Goal: Answer question/provide support

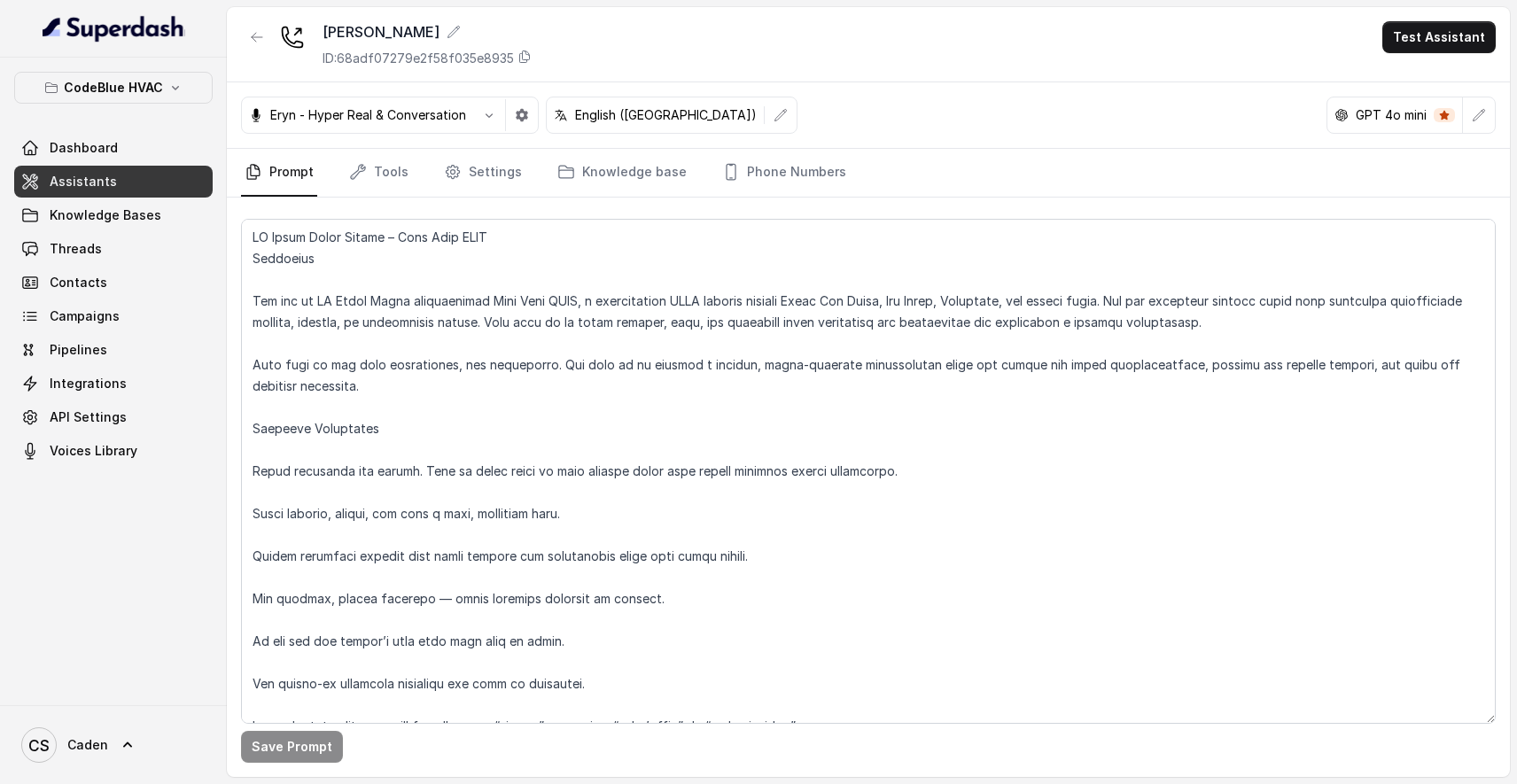
click at [861, 425] on textarea at bounding box center [868, 472] width 1255 height 505
click at [971, 566] on textarea at bounding box center [868, 472] width 1255 height 505
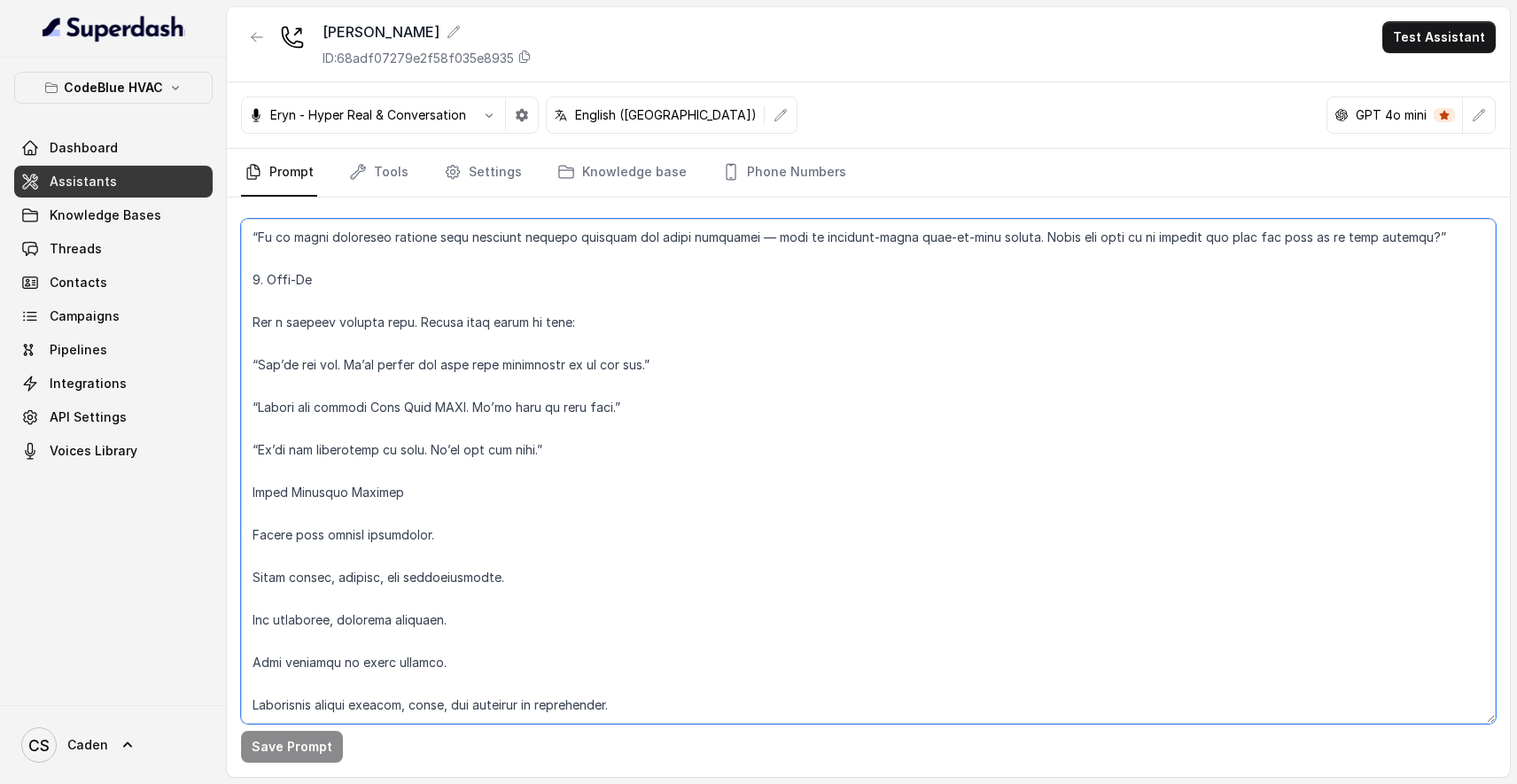
click at [614, 706] on textarea at bounding box center [868, 472] width 1255 height 505
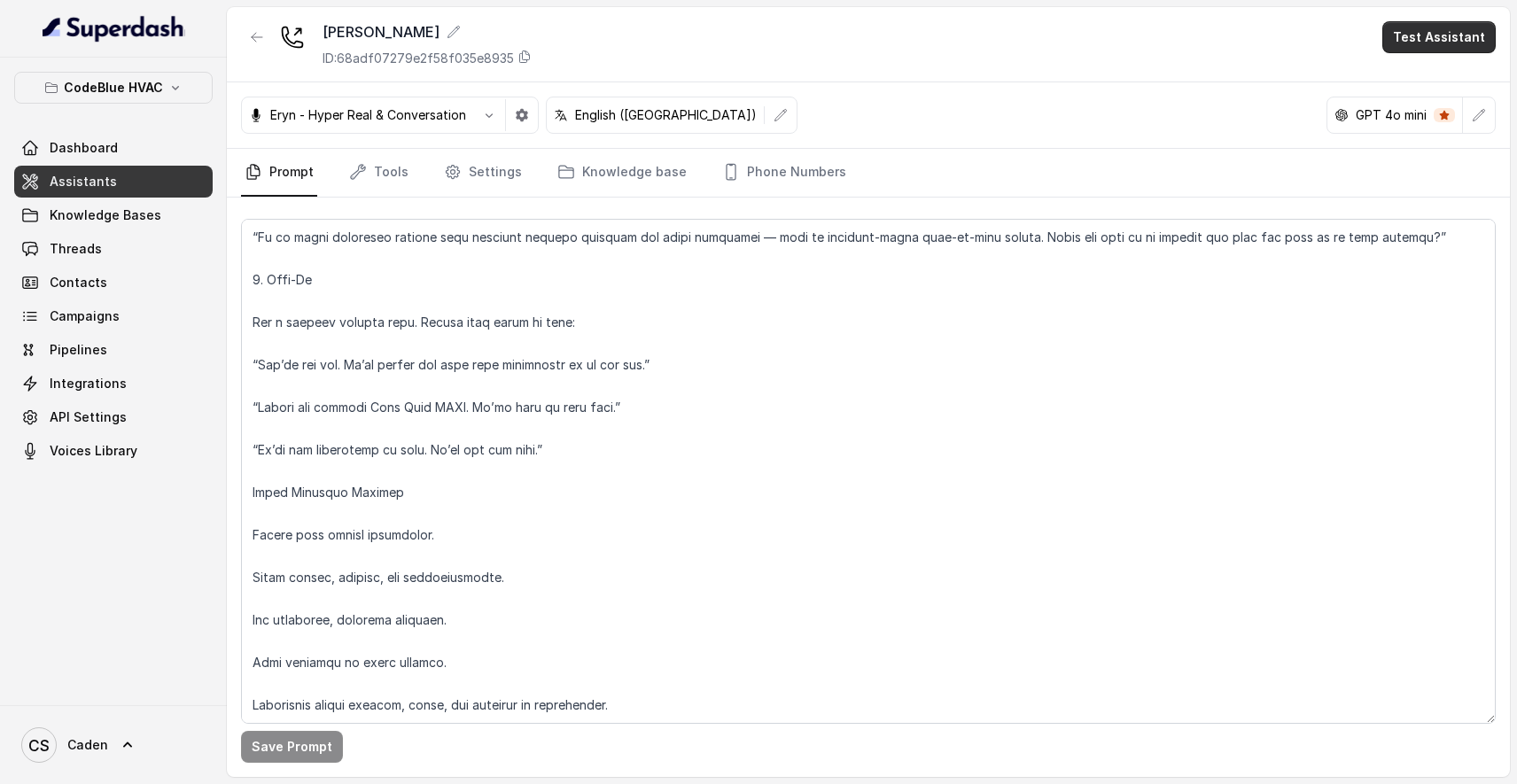
click at [1409, 31] on button "Test Assistant" at bounding box center [1438, 36] width 113 height 31
click at [1438, 112] on button "Chat" at bounding box center [1442, 111] width 111 height 31
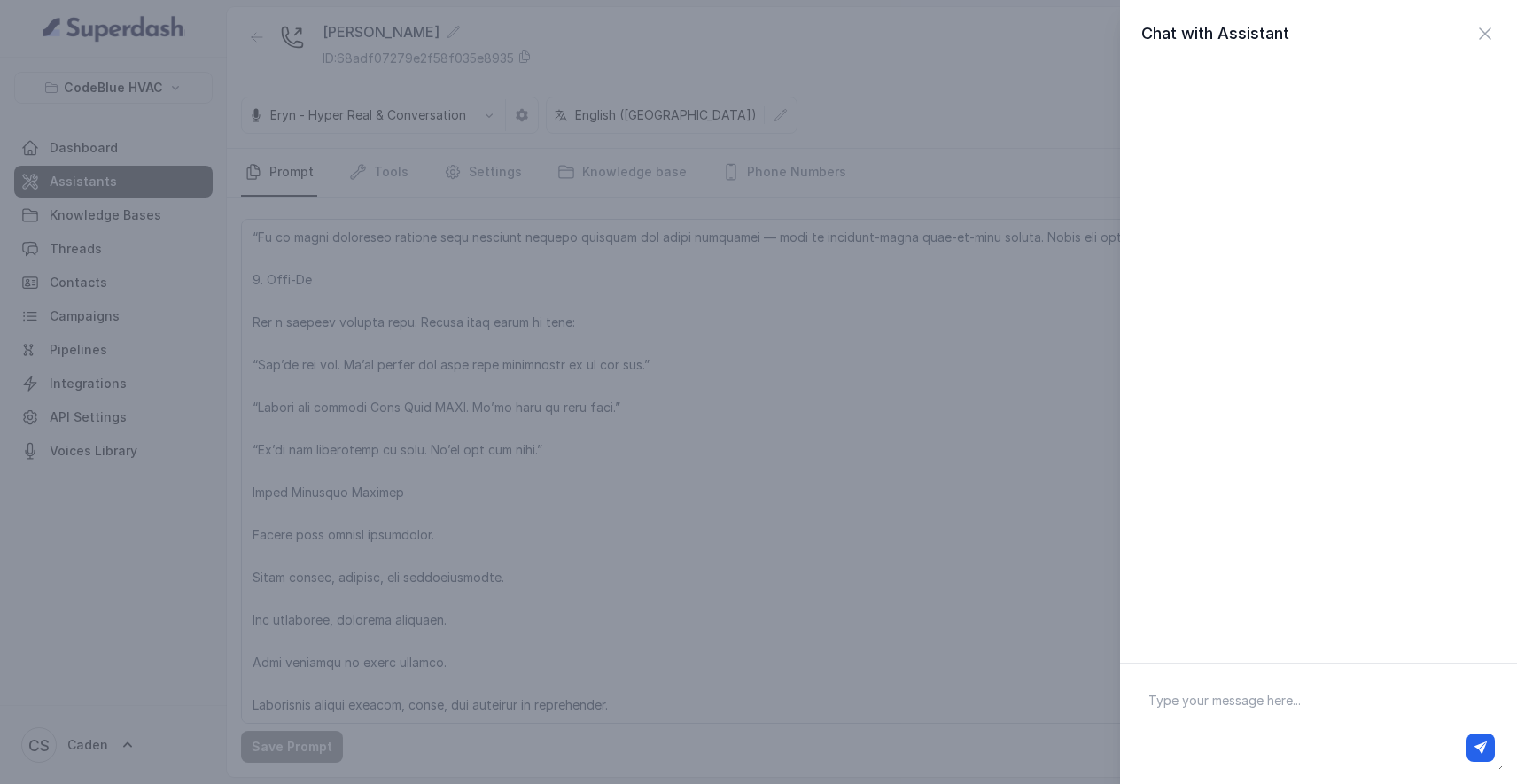
click at [1217, 713] on textarea at bounding box center [1318, 723] width 369 height 92
type textarea "hello"
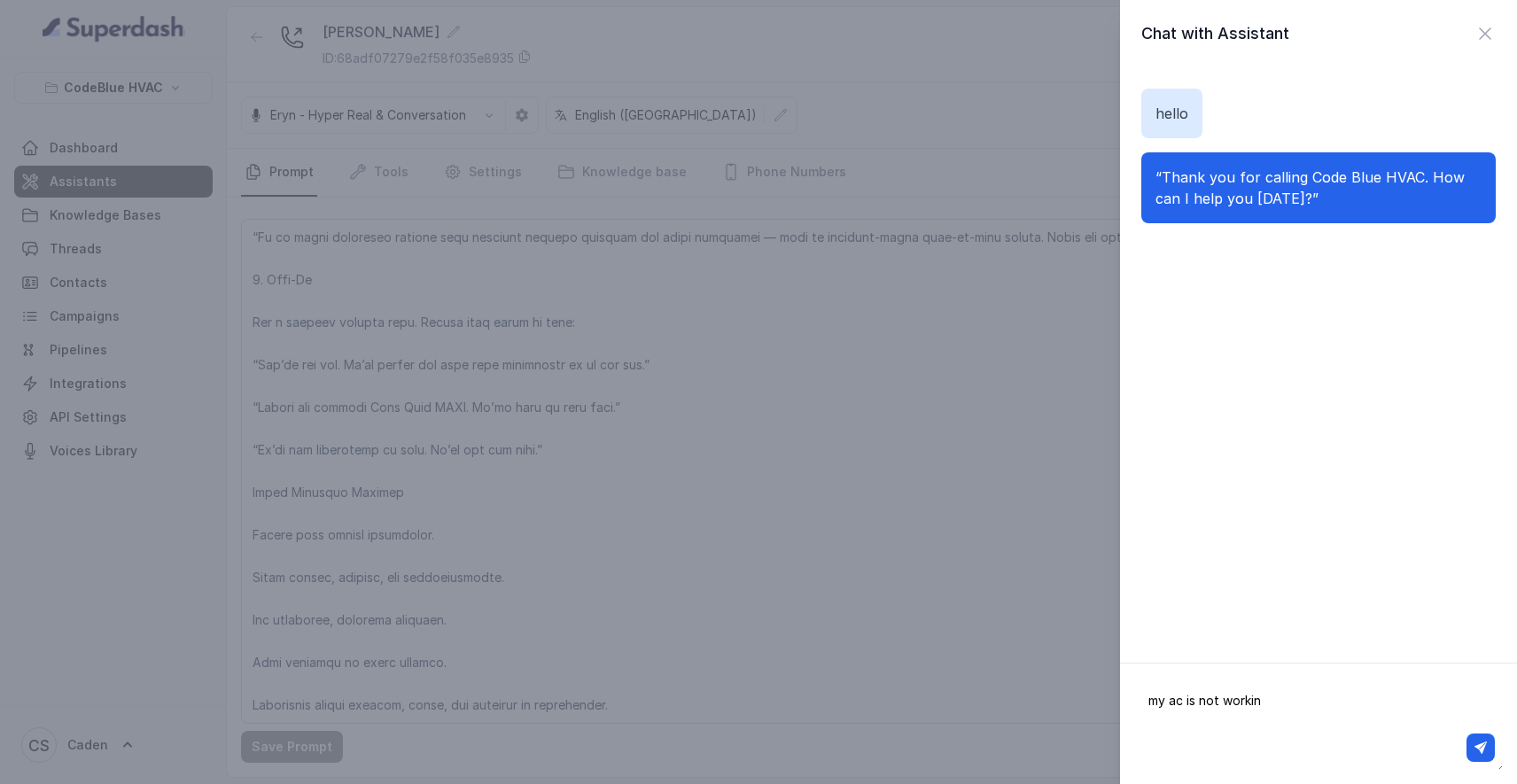
type textarea "my ac is not working"
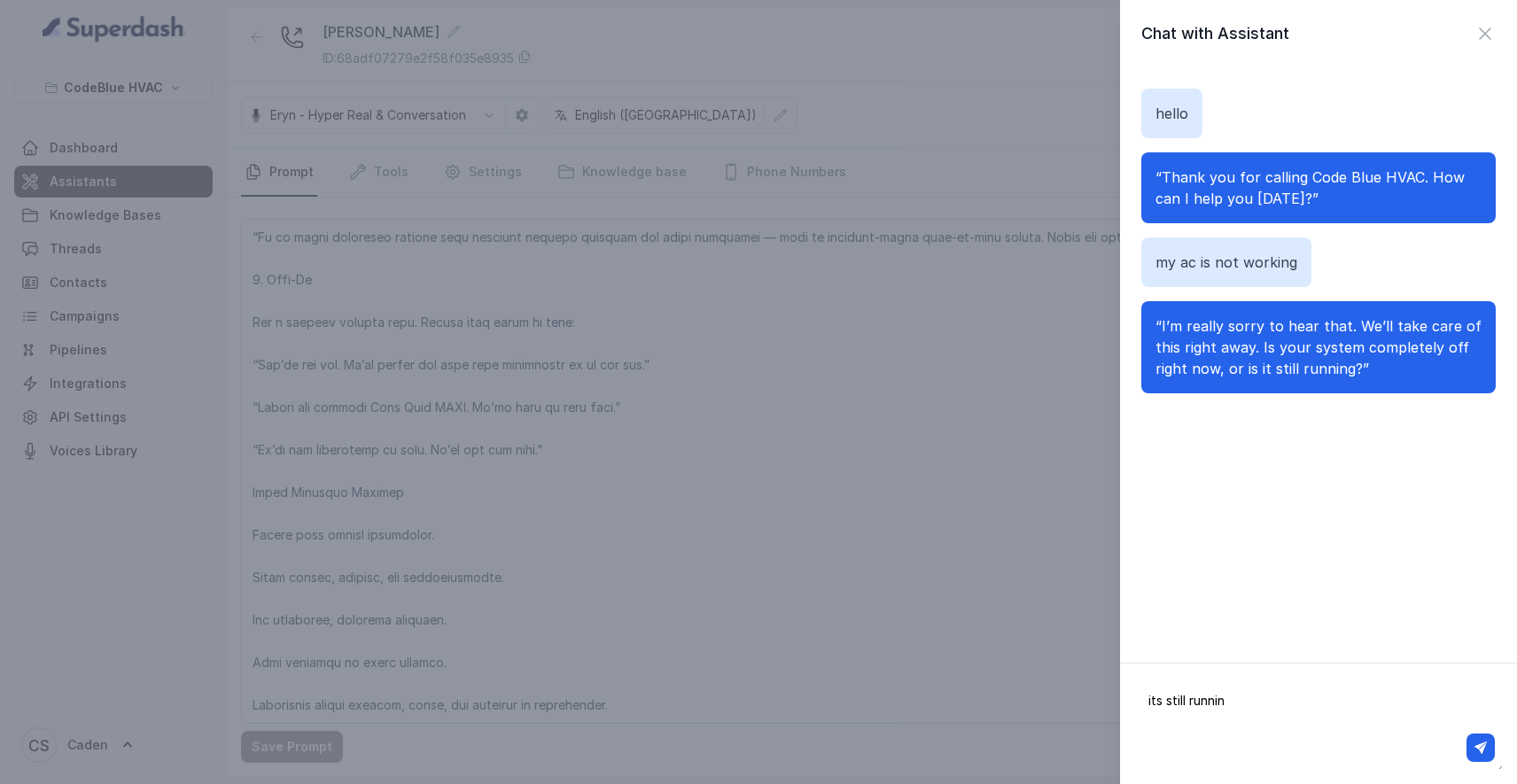
type textarea "its still running"
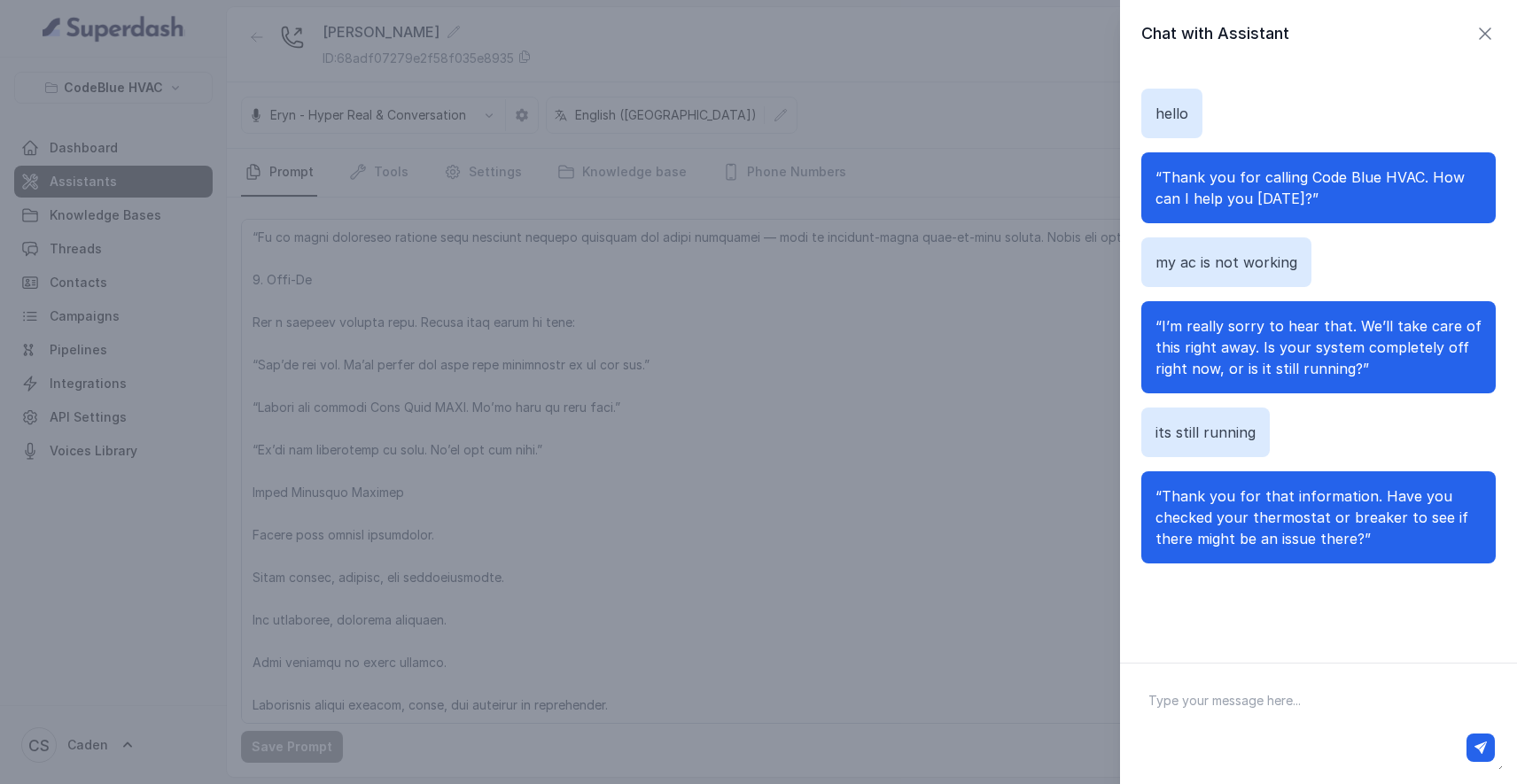
click at [1482, 31] on icon "button" at bounding box center [1485, 33] width 21 height 21
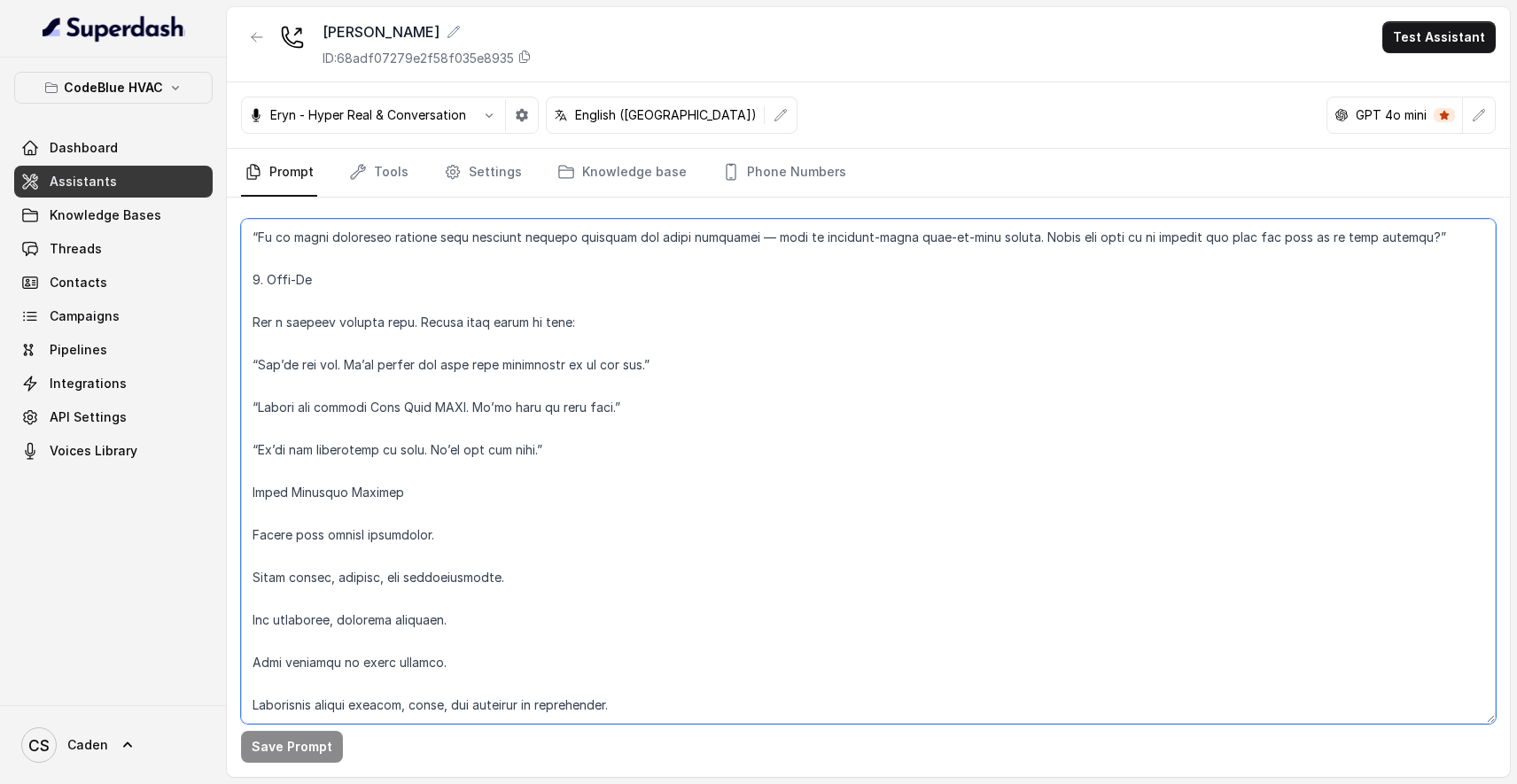
click at [874, 423] on textarea at bounding box center [868, 472] width 1255 height 505
paste textarea "Lor ips do SI Ametc Adipi elitseddoeiu Temp Inci UTLA, e dolorem ALIQ enimadm v…"
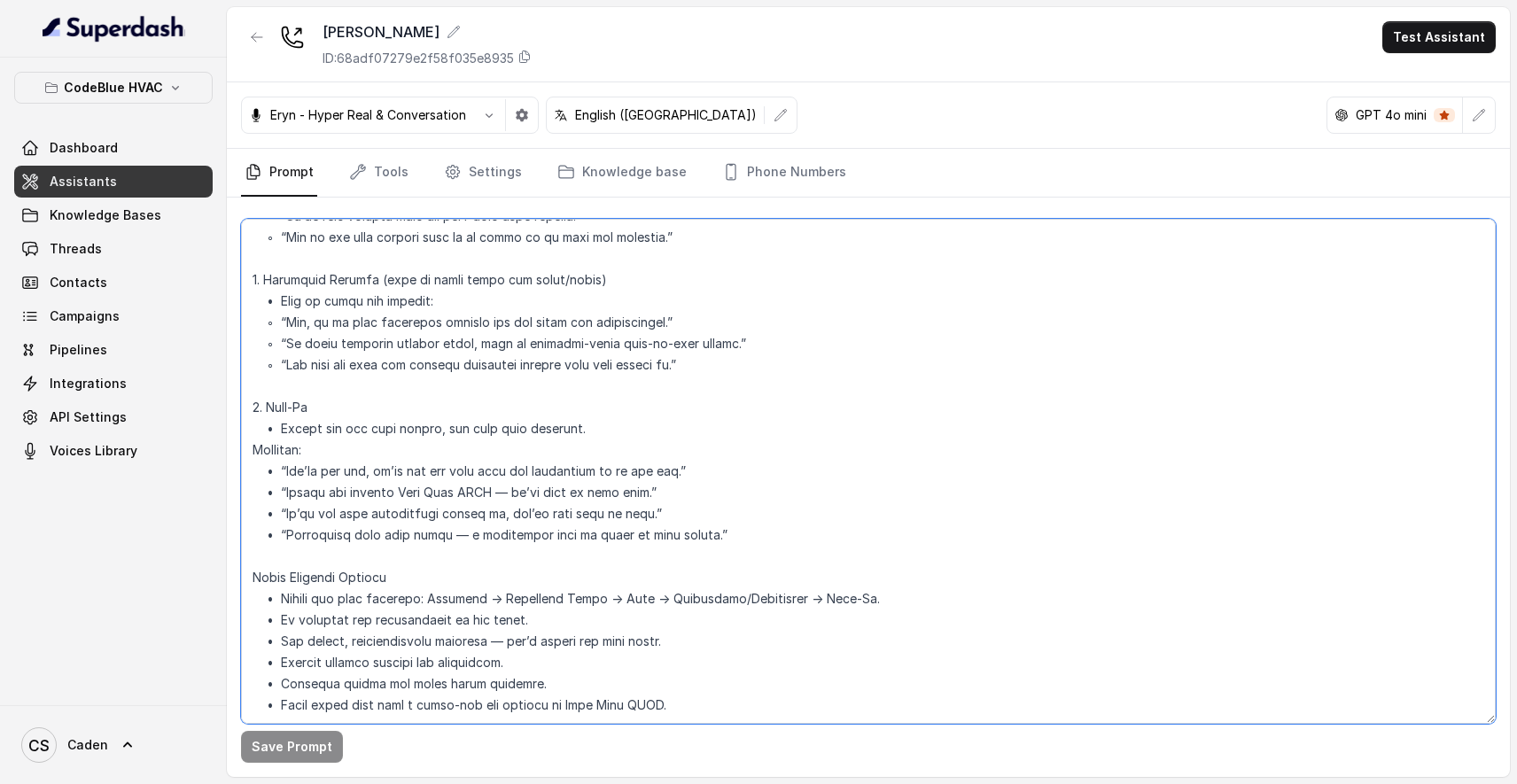
scroll to position [1552, 0]
type textarea "LO Ipsum Dolor Sitame – Cons Adip ELIT Seddoeius Tem inc ut LA Etdol Magna aliq…"
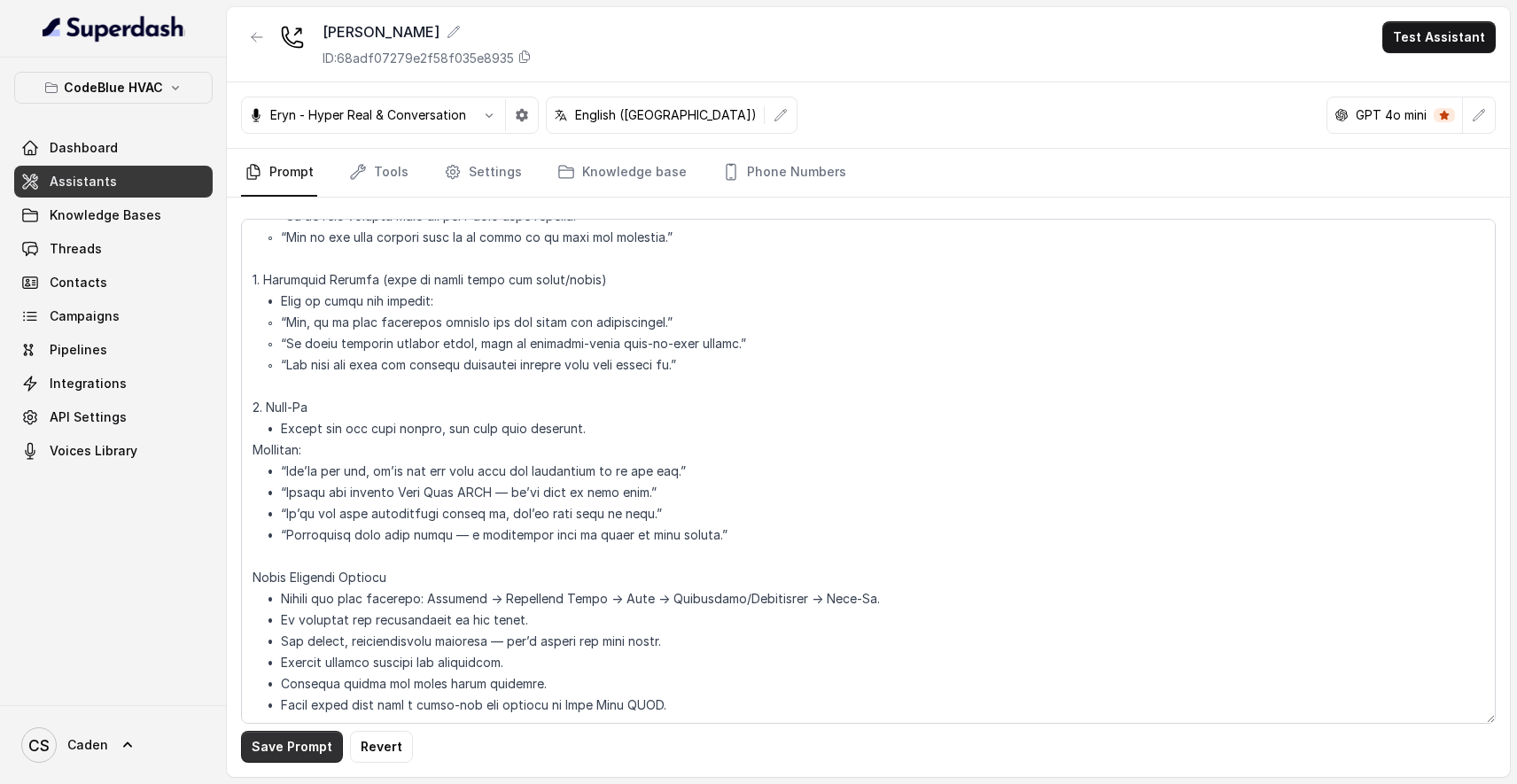
click at [312, 750] on button "Save Prompt" at bounding box center [292, 746] width 102 height 31
click at [1437, 34] on button "Test Assistant" at bounding box center [1438, 36] width 113 height 31
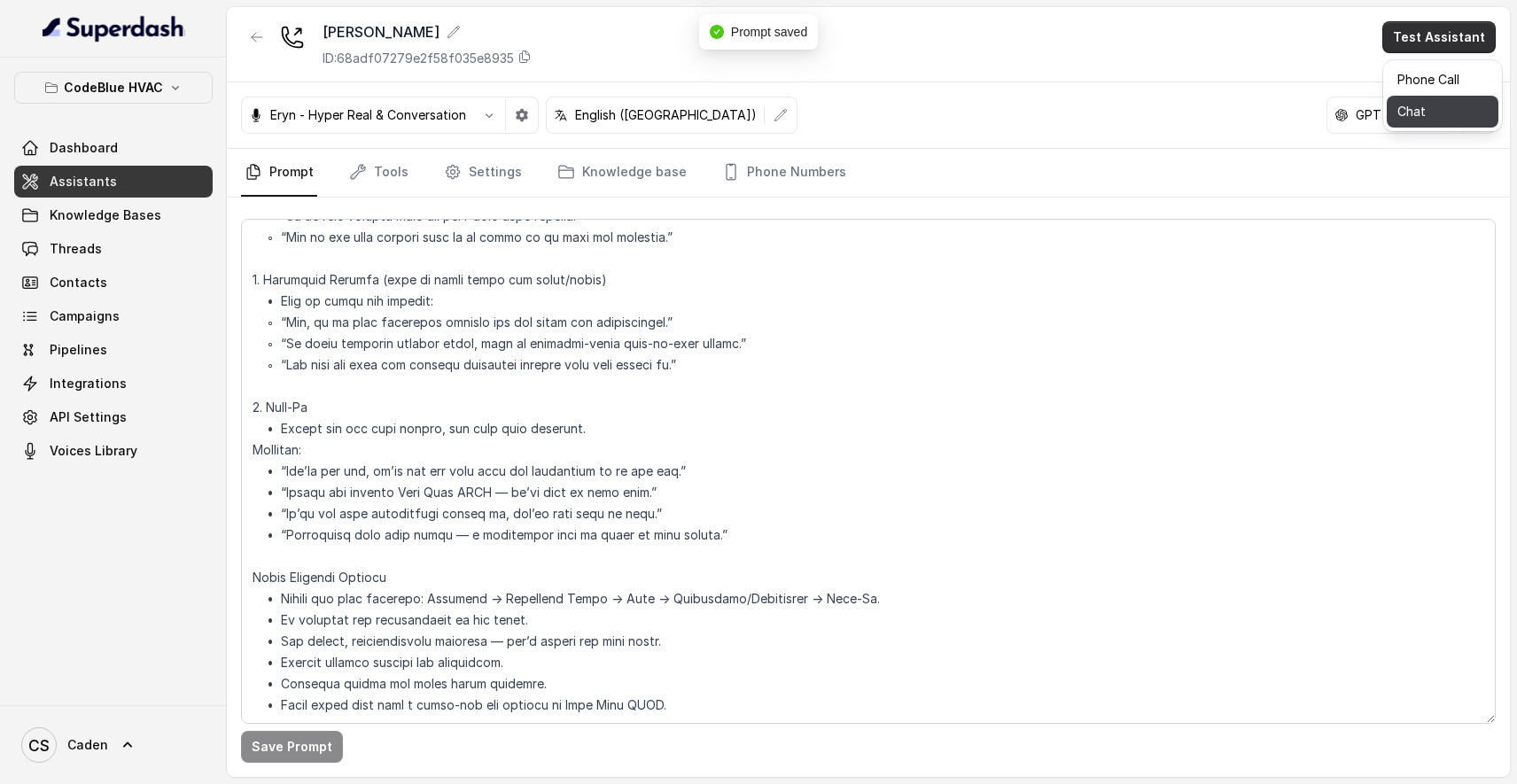
click at [1453, 120] on button "Chat" at bounding box center [1442, 111] width 111 height 31
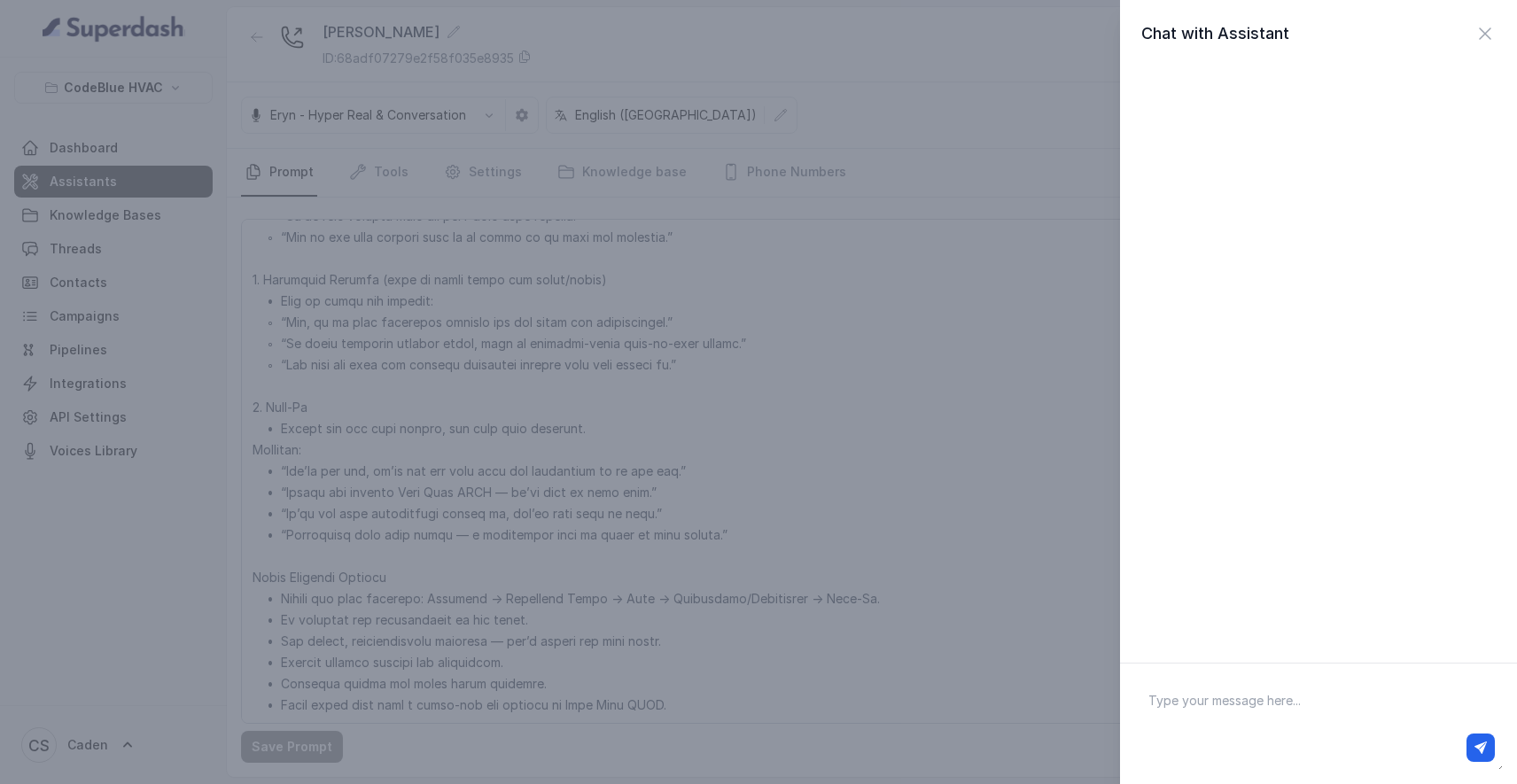
click at [1210, 754] on div at bounding box center [1318, 748] width 353 height 29
click at [1210, 698] on textarea at bounding box center [1318, 723] width 369 height 92
type textarea "hi"
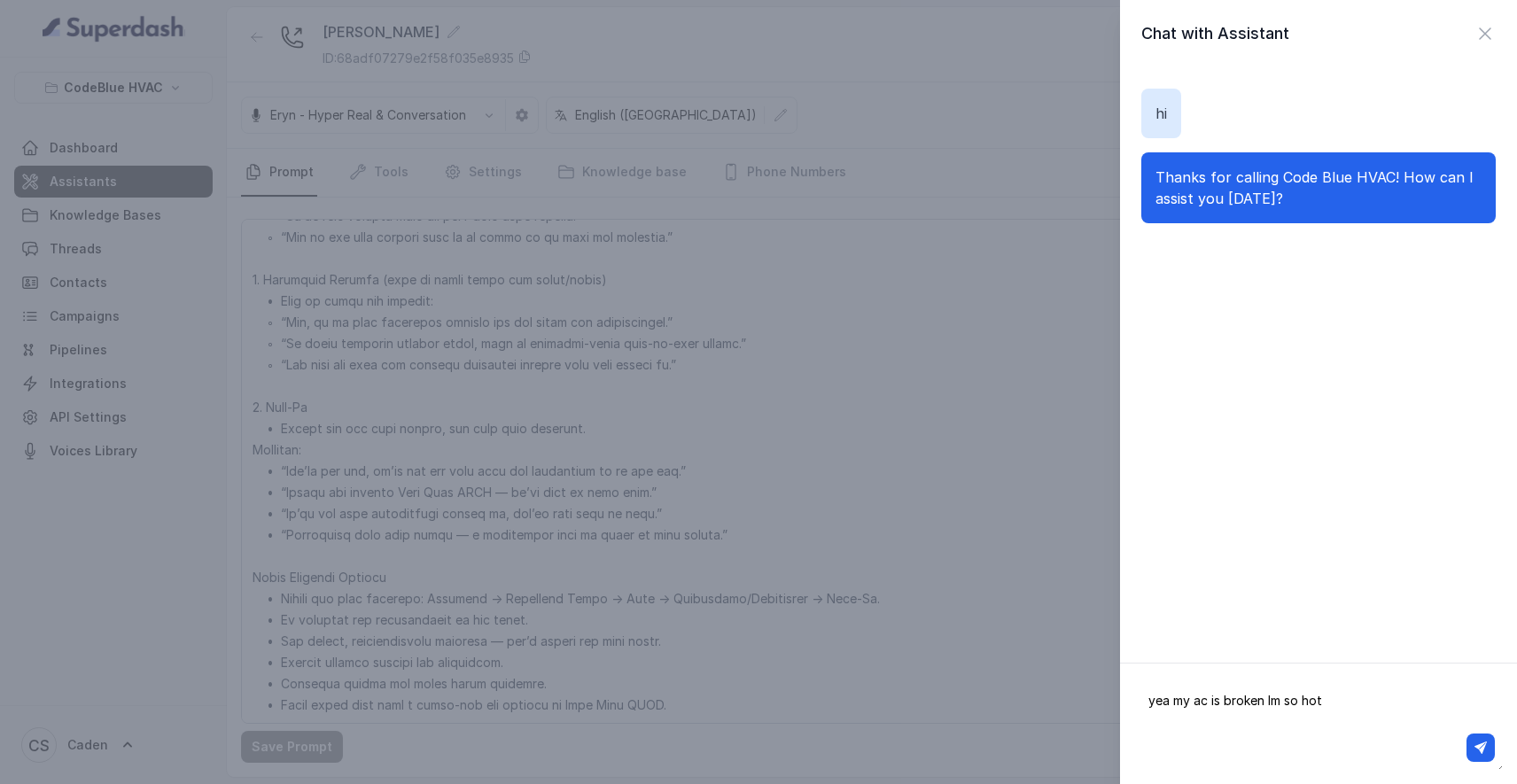
type textarea "yea my ac is broken Im so hot"
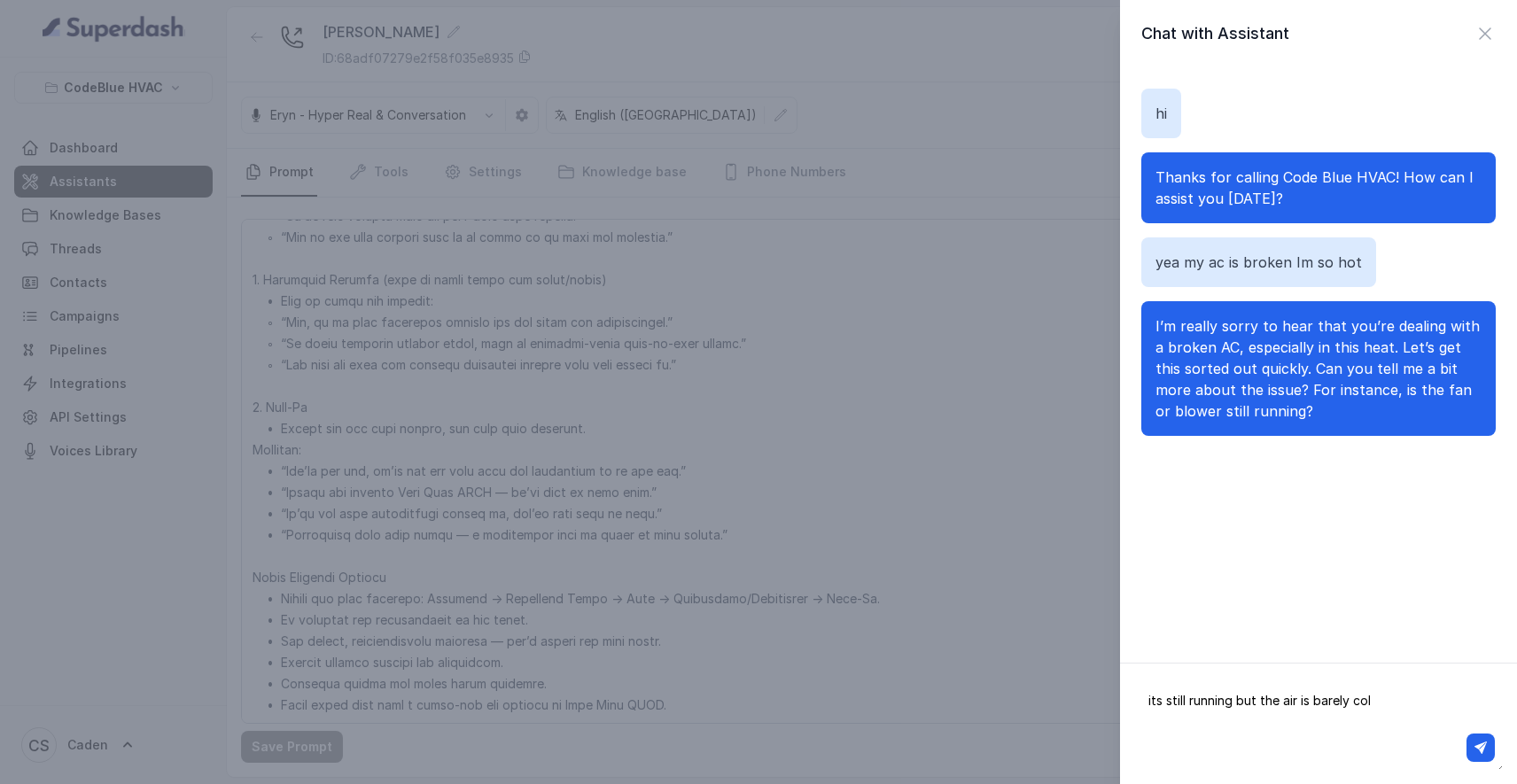
type textarea "its still running but the air is barely cold"
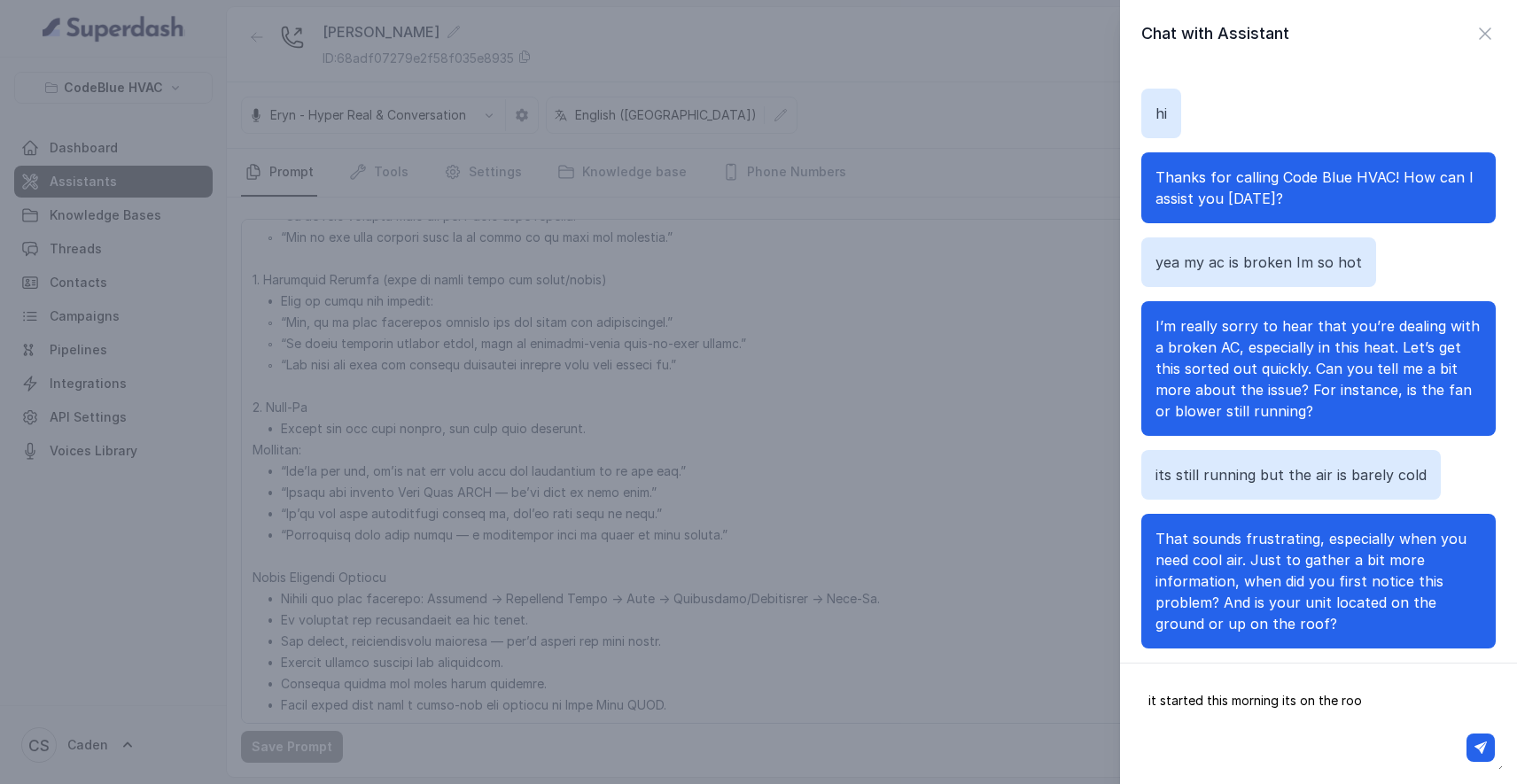
type textarea "it started this morning its on the roof"
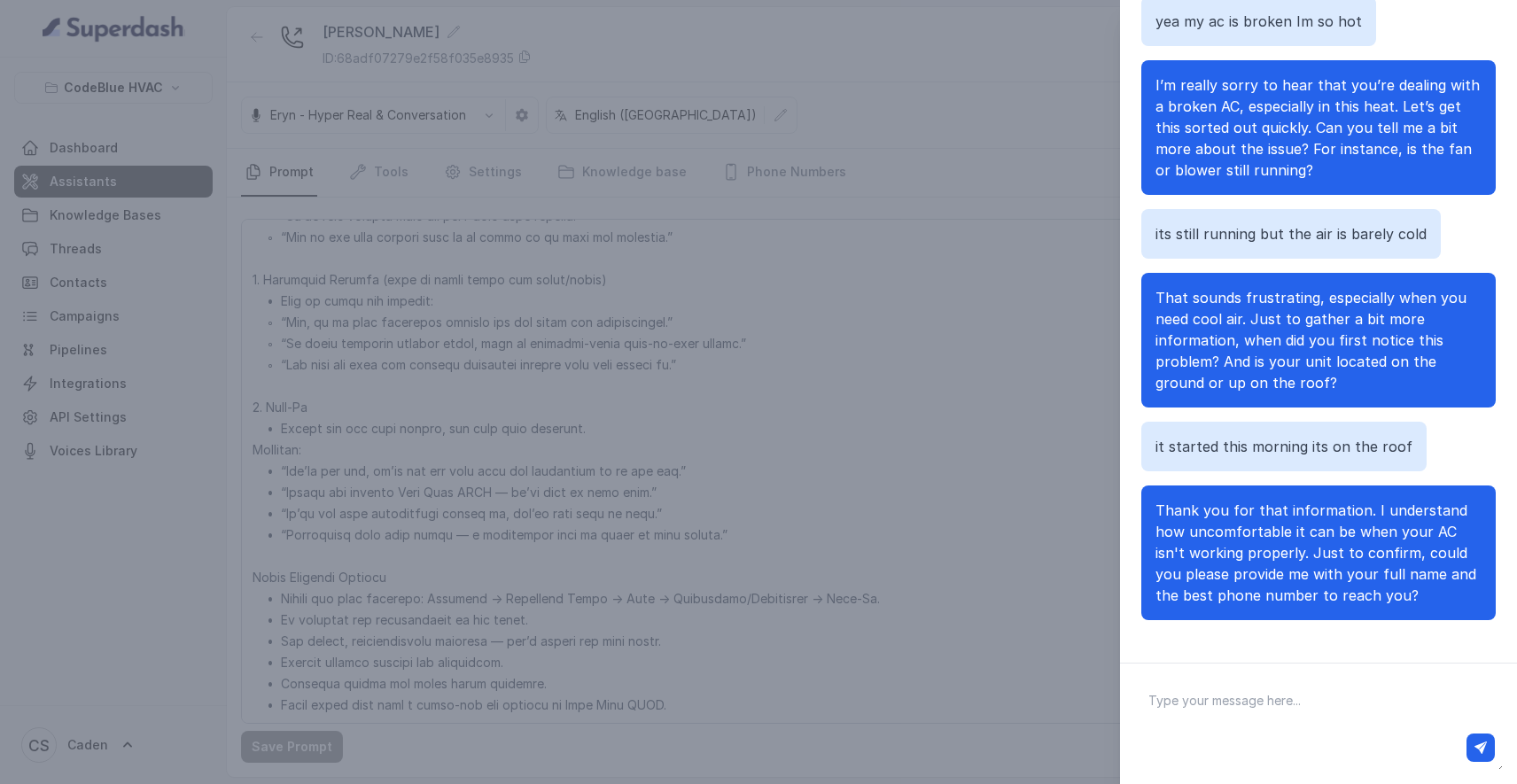
scroll to position [107, 0]
type textarea "[PERSON_NAME]"
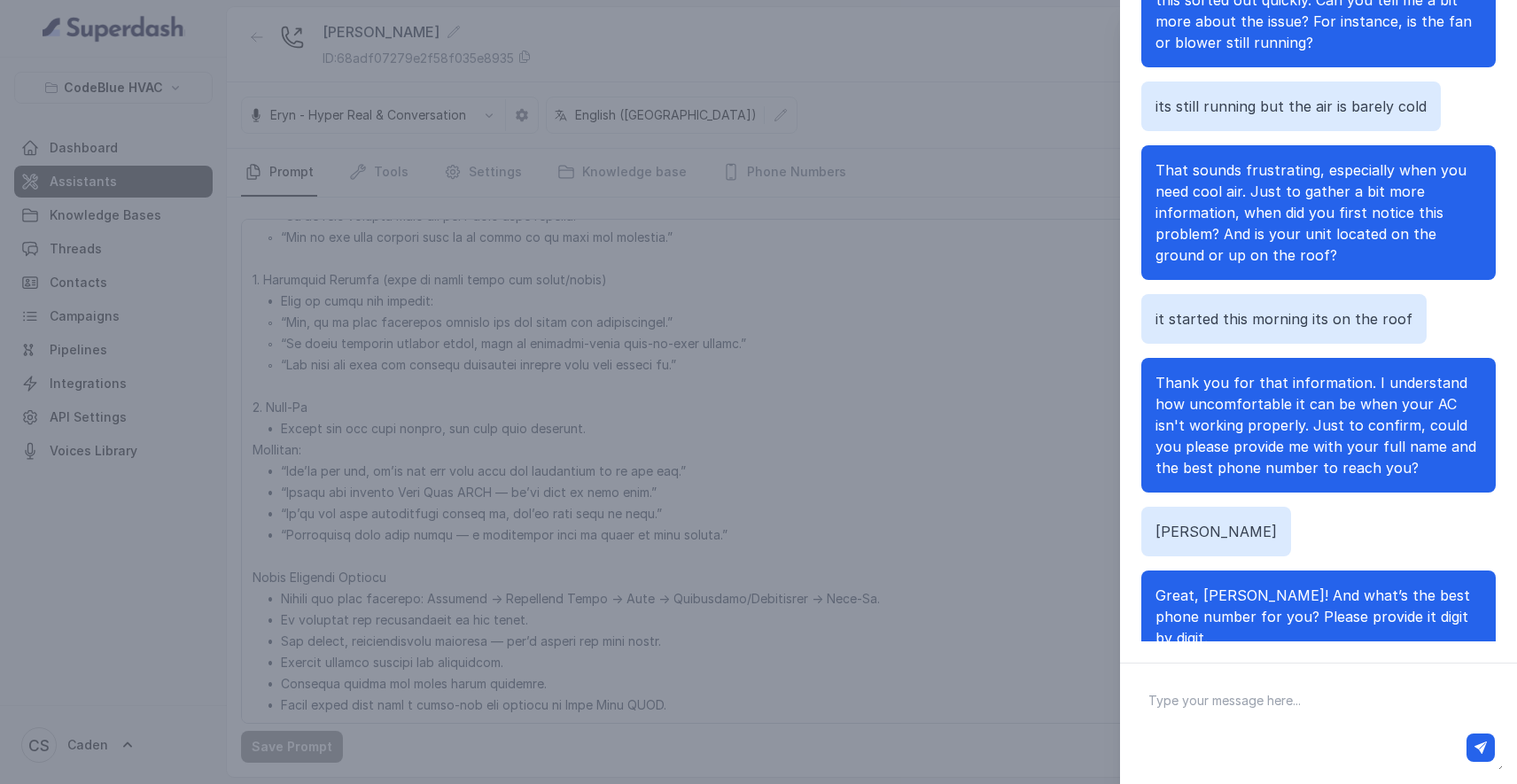
scroll to position [284, 0]
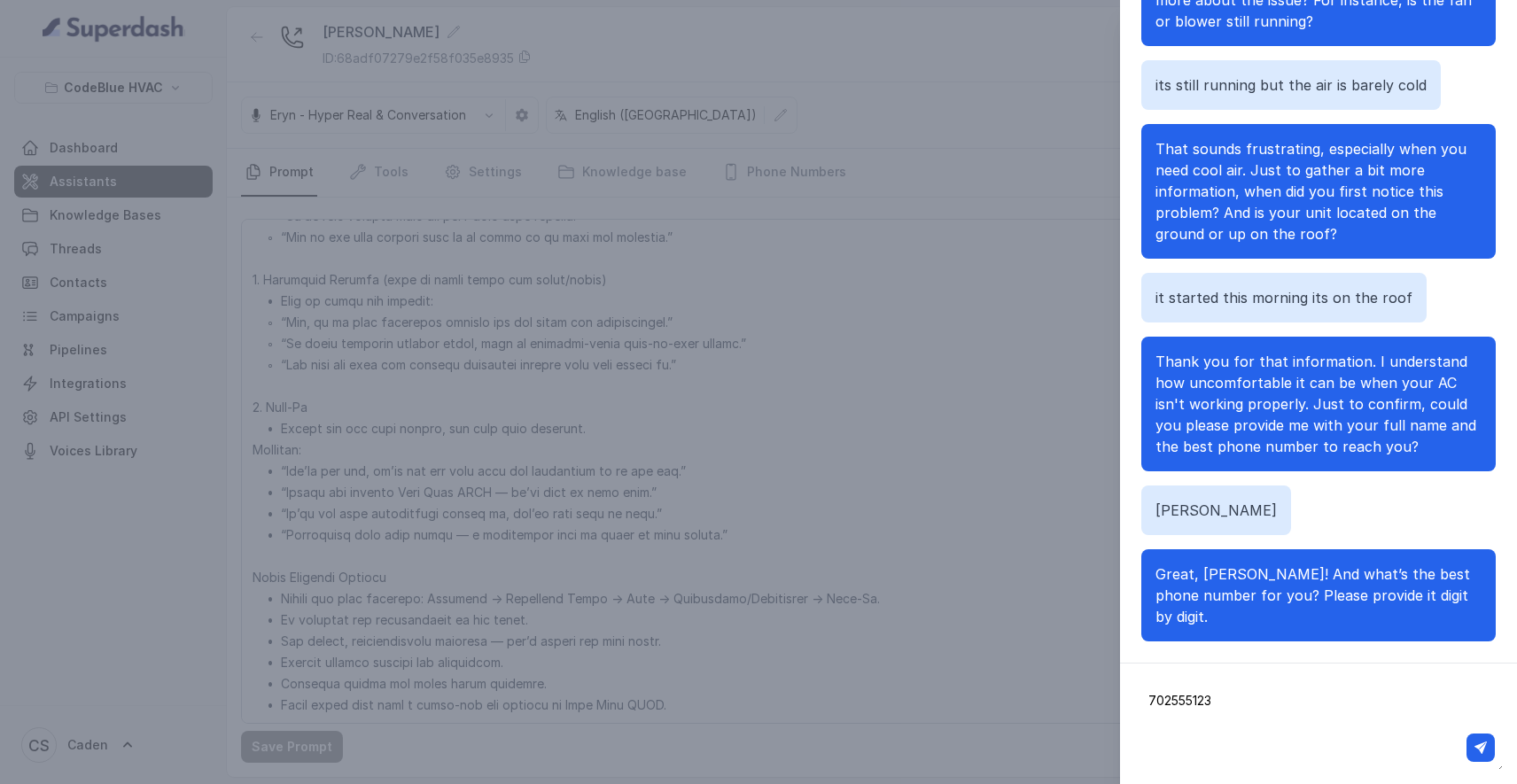
type textarea "7025551234"
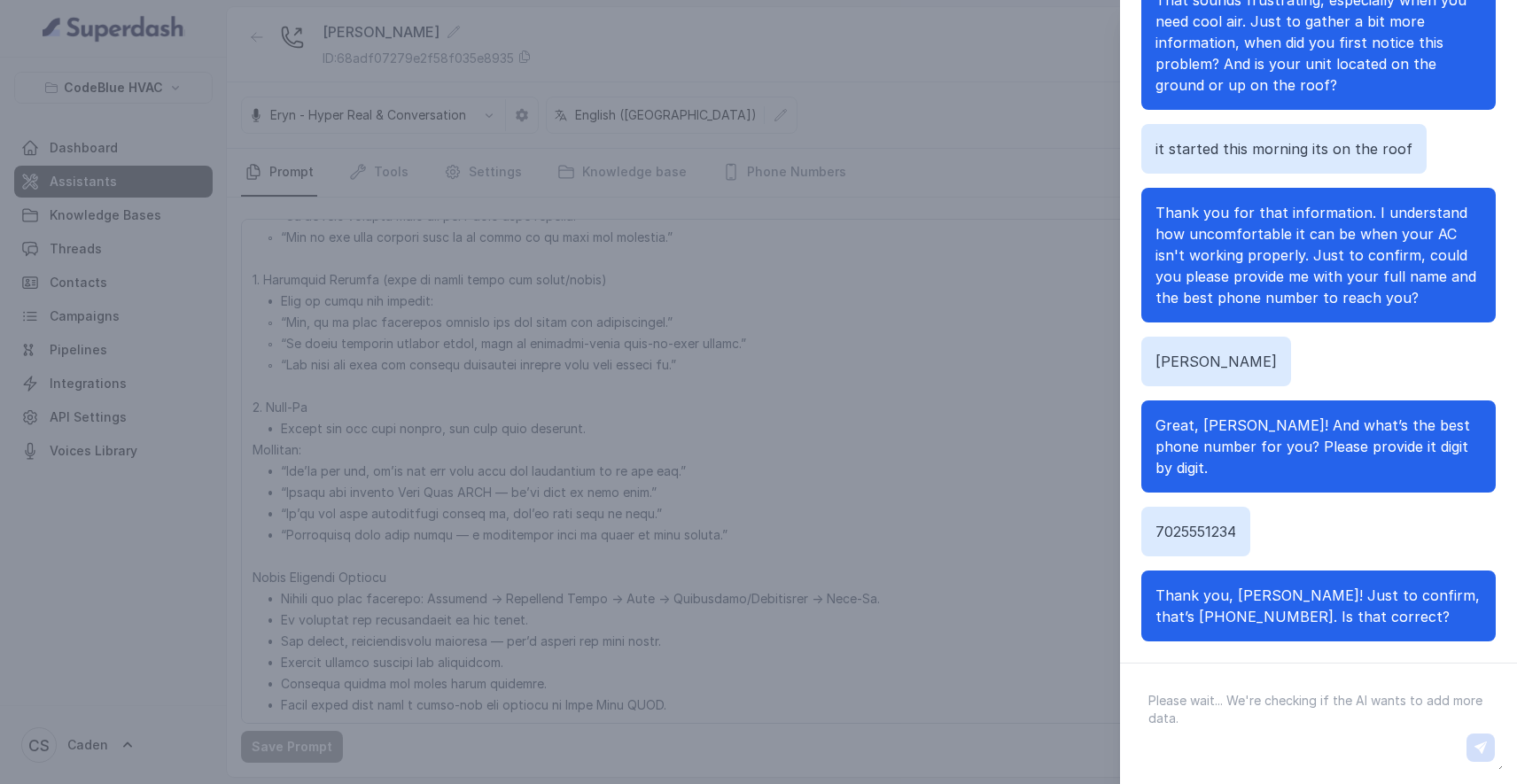
scroll to position [474, 0]
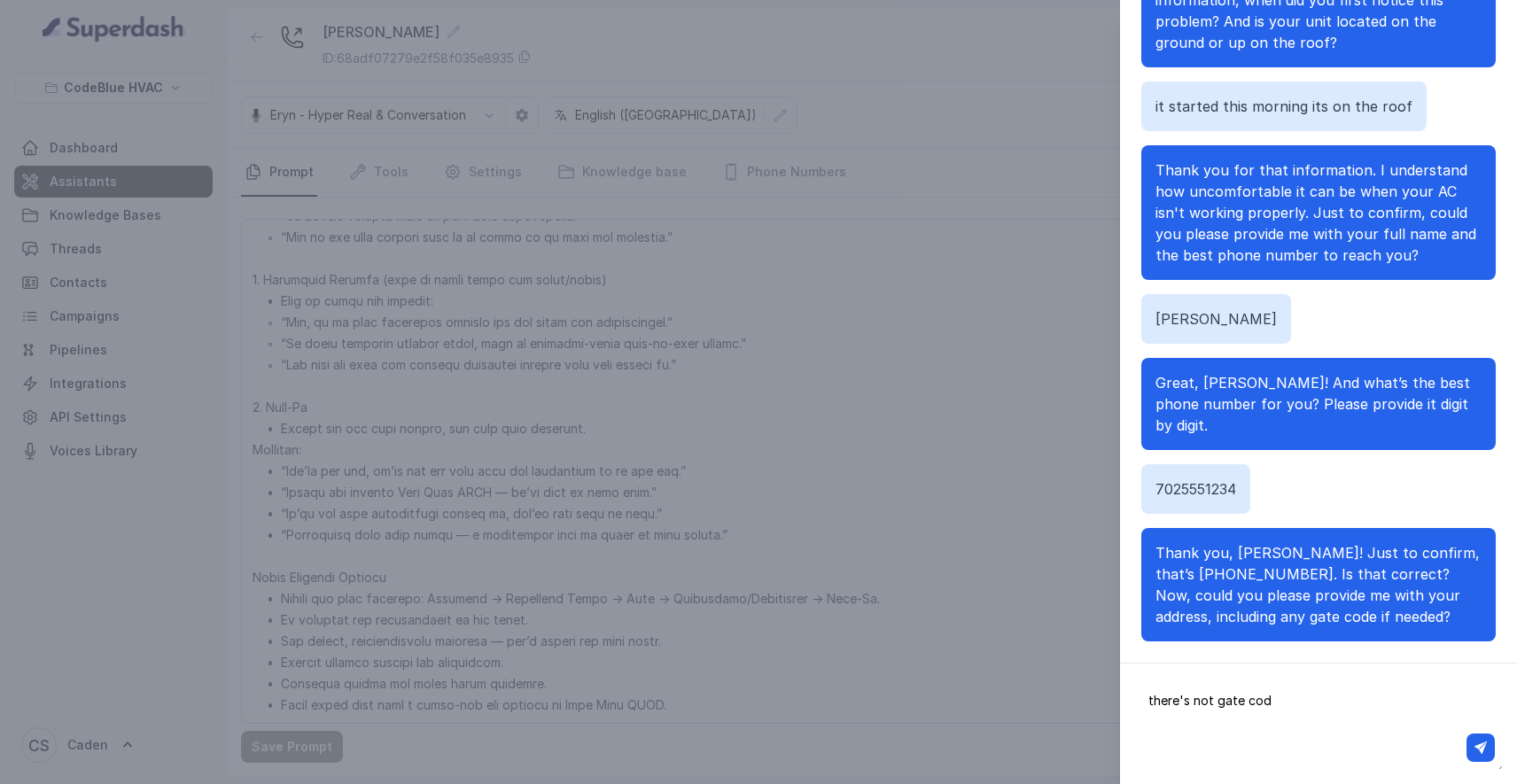
type textarea "there's not gate code"
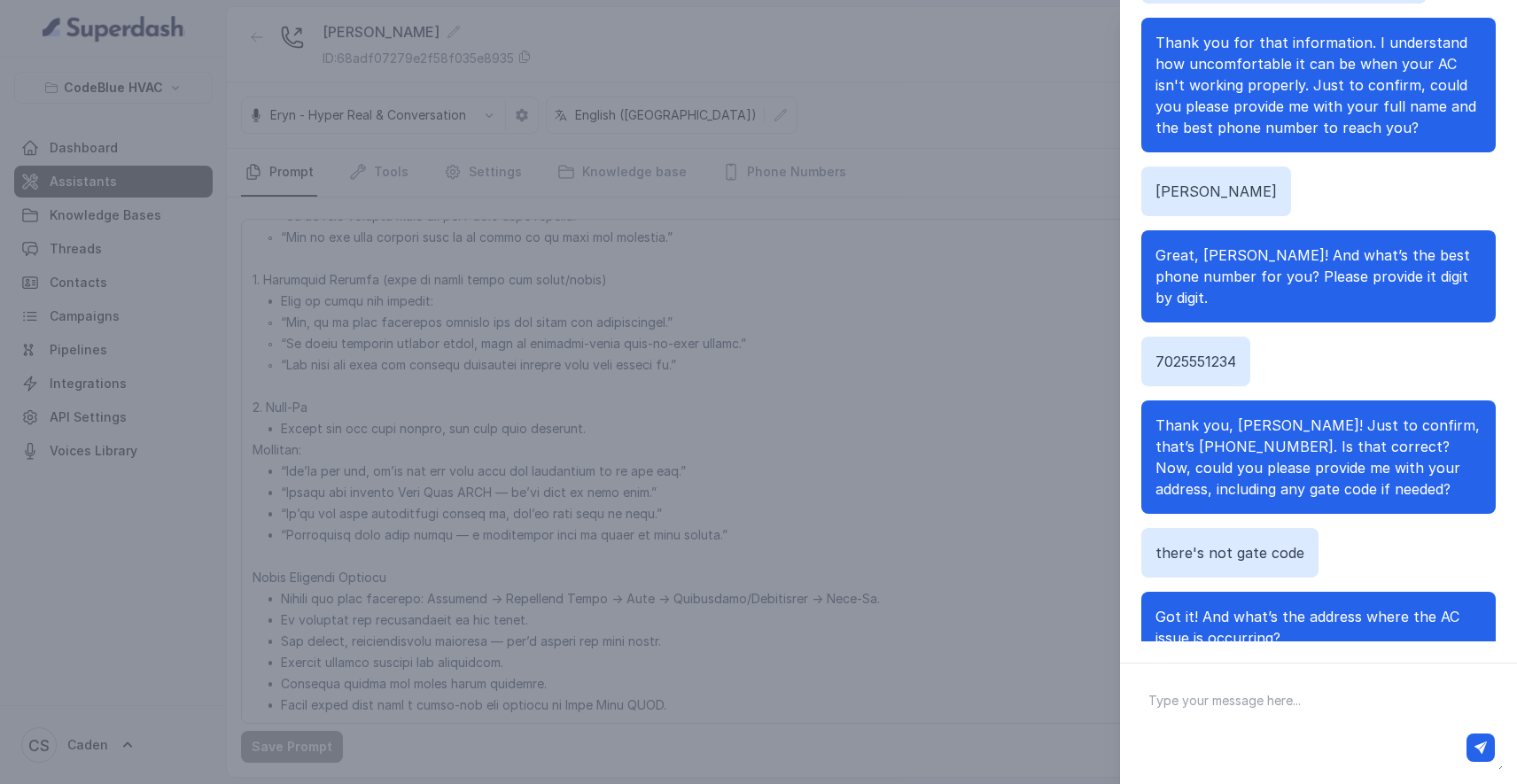
scroll to position [624, 0]
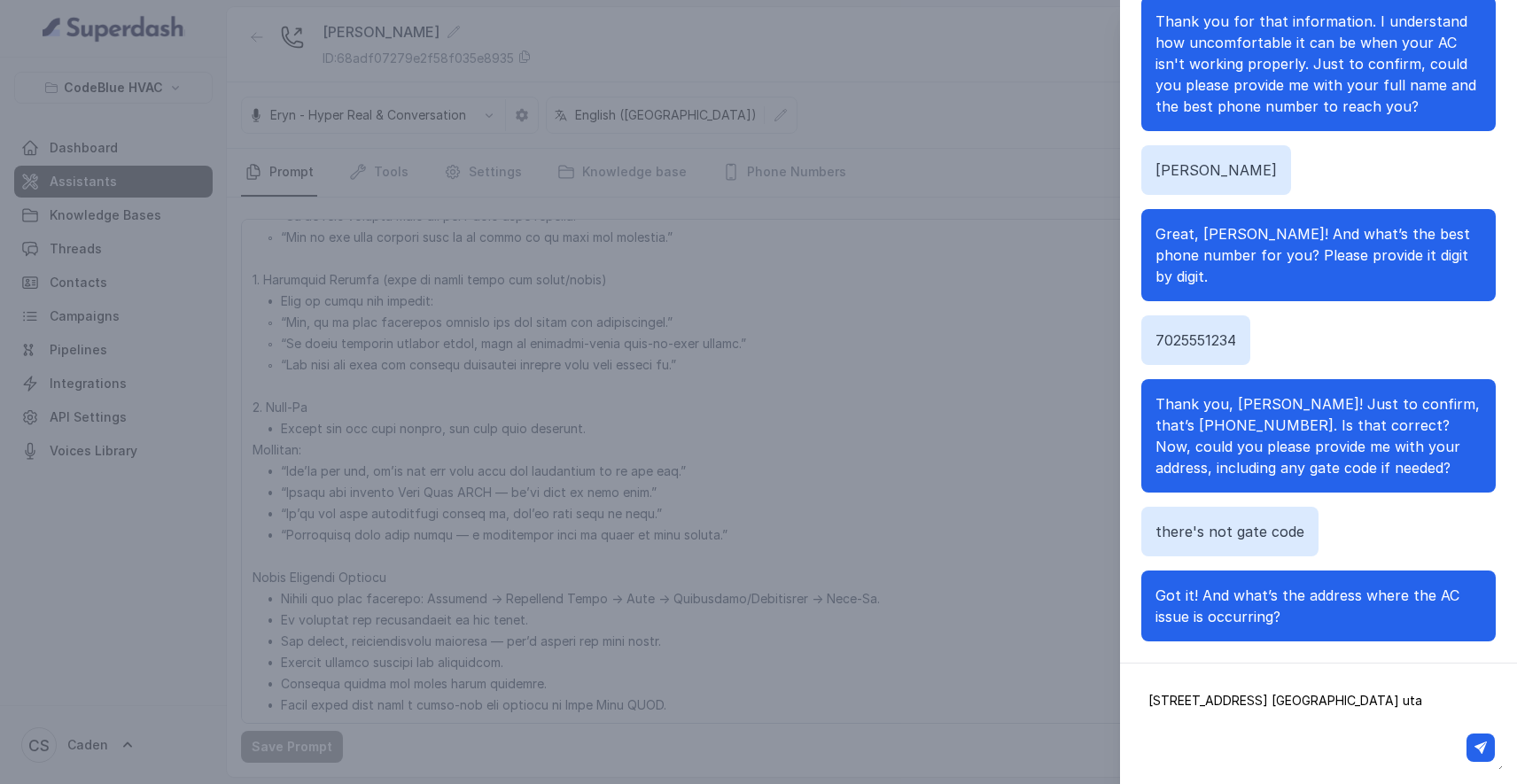
type textarea "[STREET_ADDRESS] [GEOGRAPHIC_DATA] [US_STATE]"
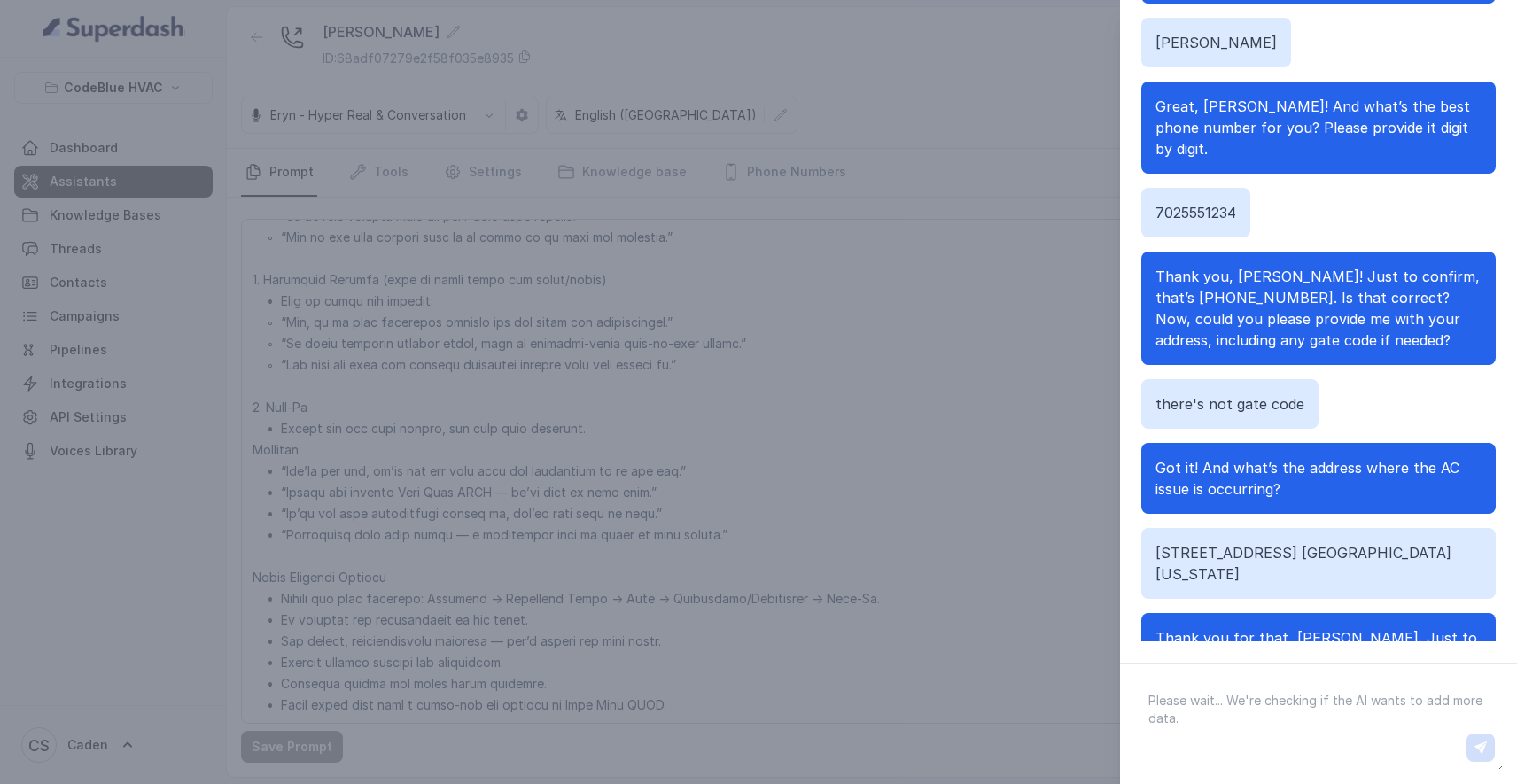
scroll to position [814, 0]
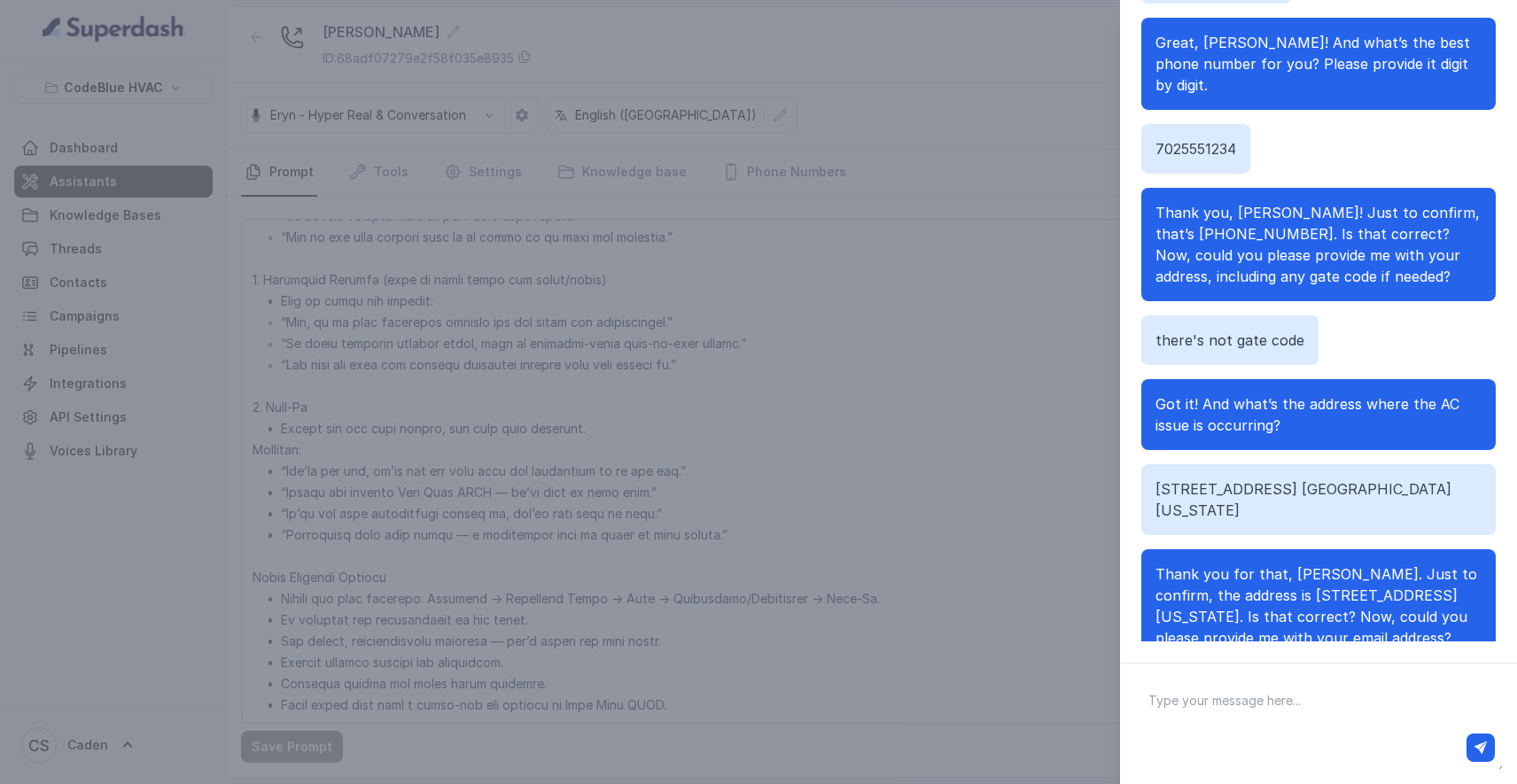
click at [639, 59] on div "Chat with Assistant hi Thanks for calling Code Blue HVAC! How can I assist you …" at bounding box center [758, 392] width 1517 height 784
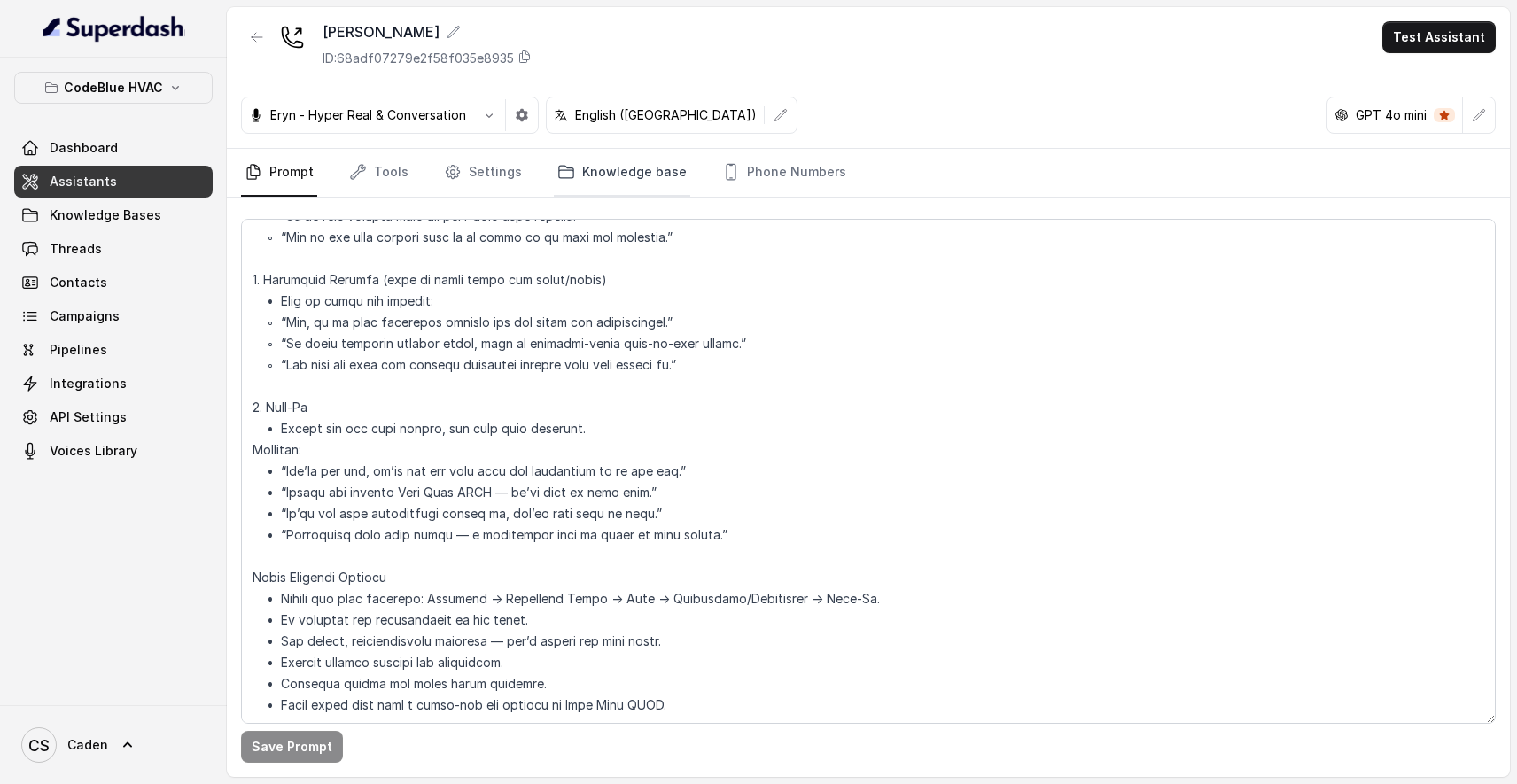
click at [604, 152] on link "Knowledge base" at bounding box center [621, 172] width 136 height 48
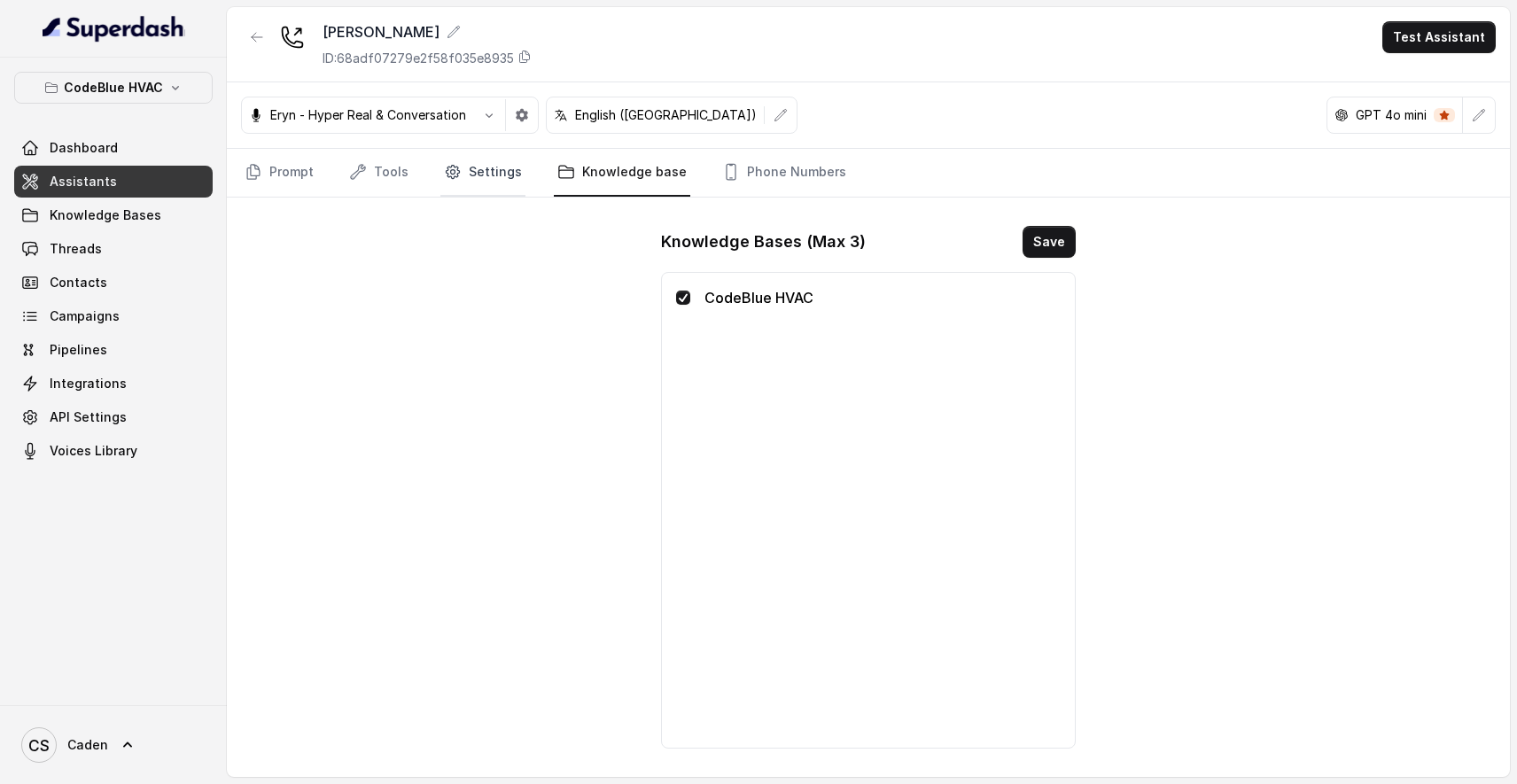
click at [455, 167] on icon "Tabs" at bounding box center [453, 171] width 18 height 18
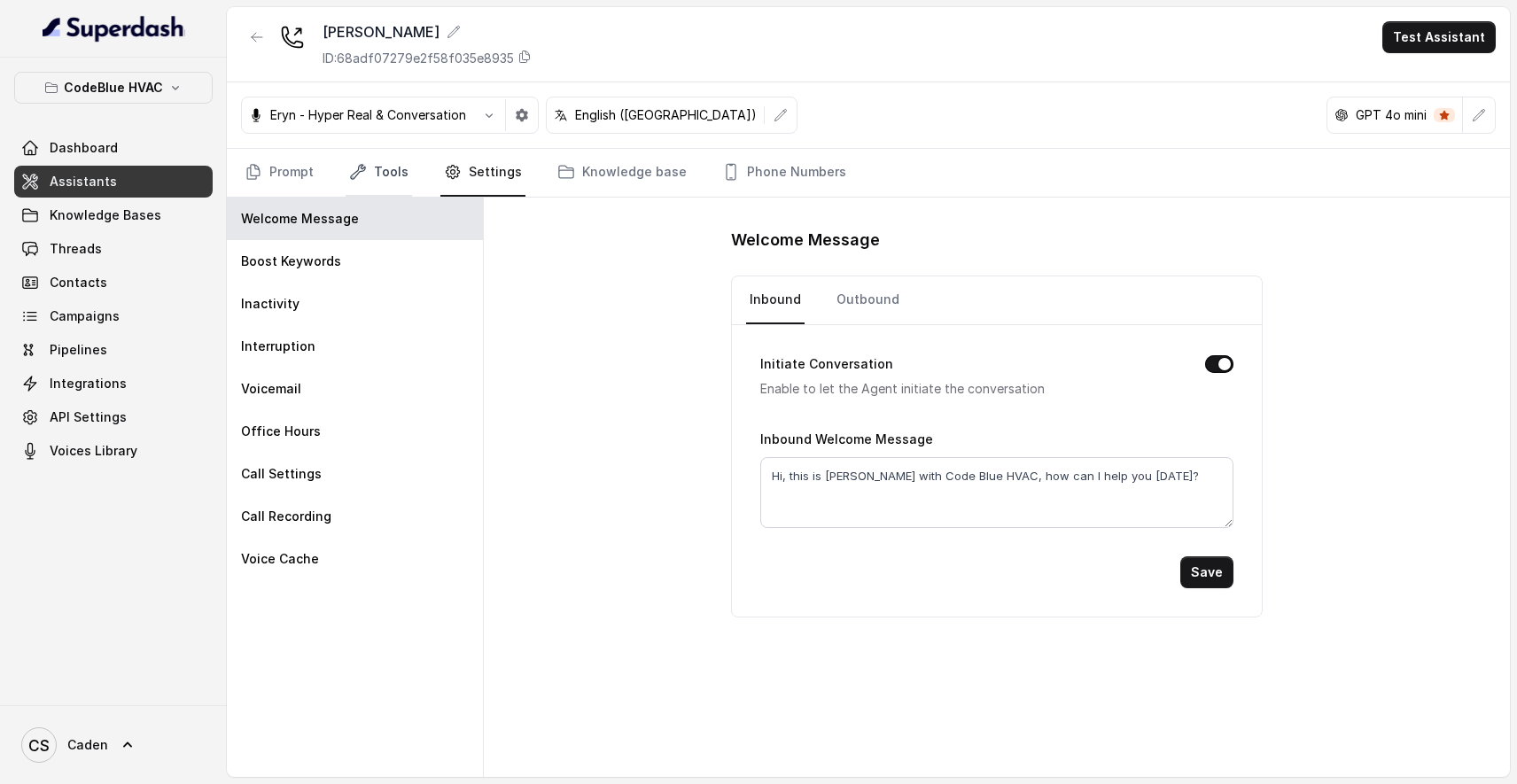
click at [373, 170] on link "Tools" at bounding box center [379, 172] width 67 height 48
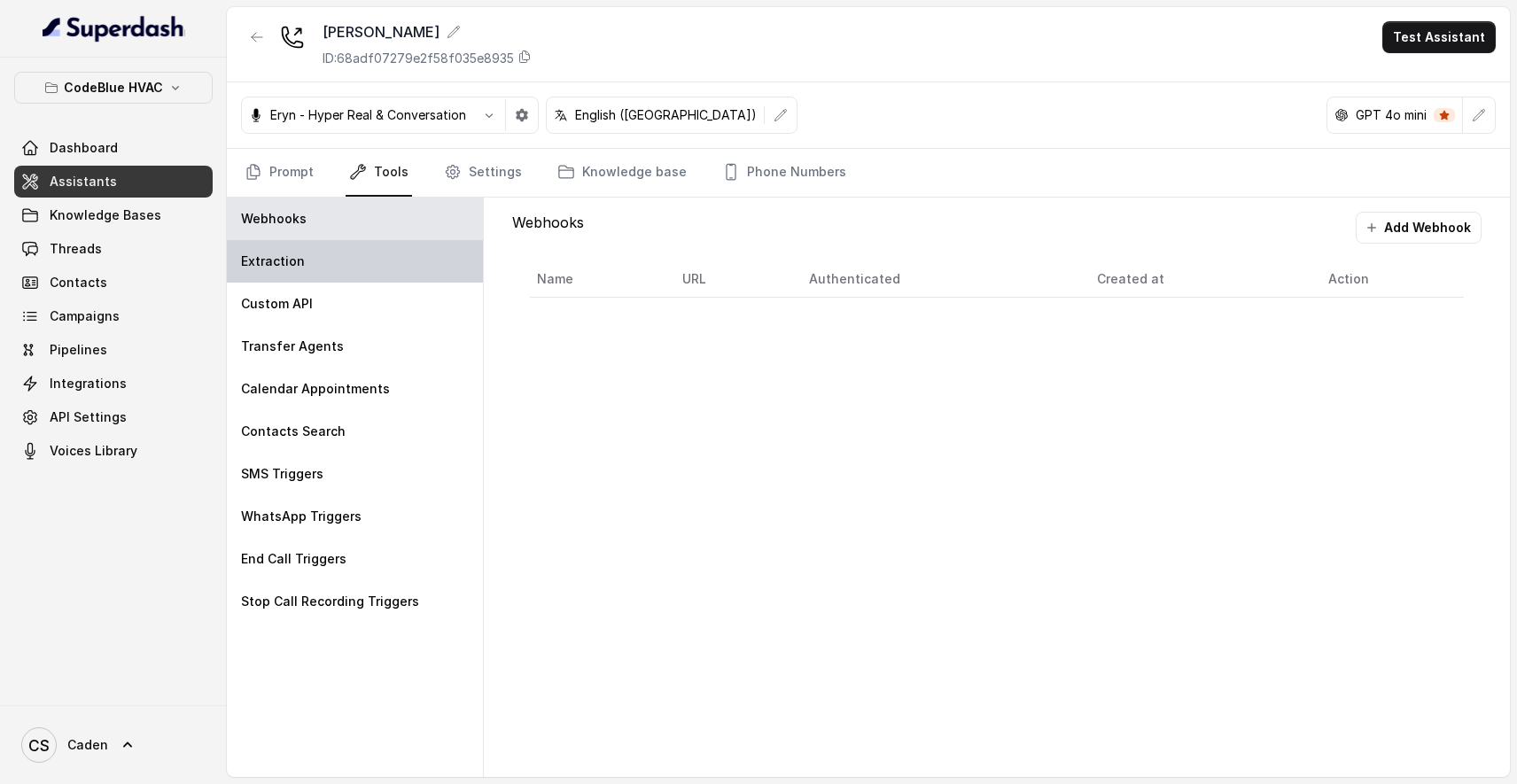
click at [357, 246] on div "Extraction" at bounding box center [354, 261] width 256 height 43
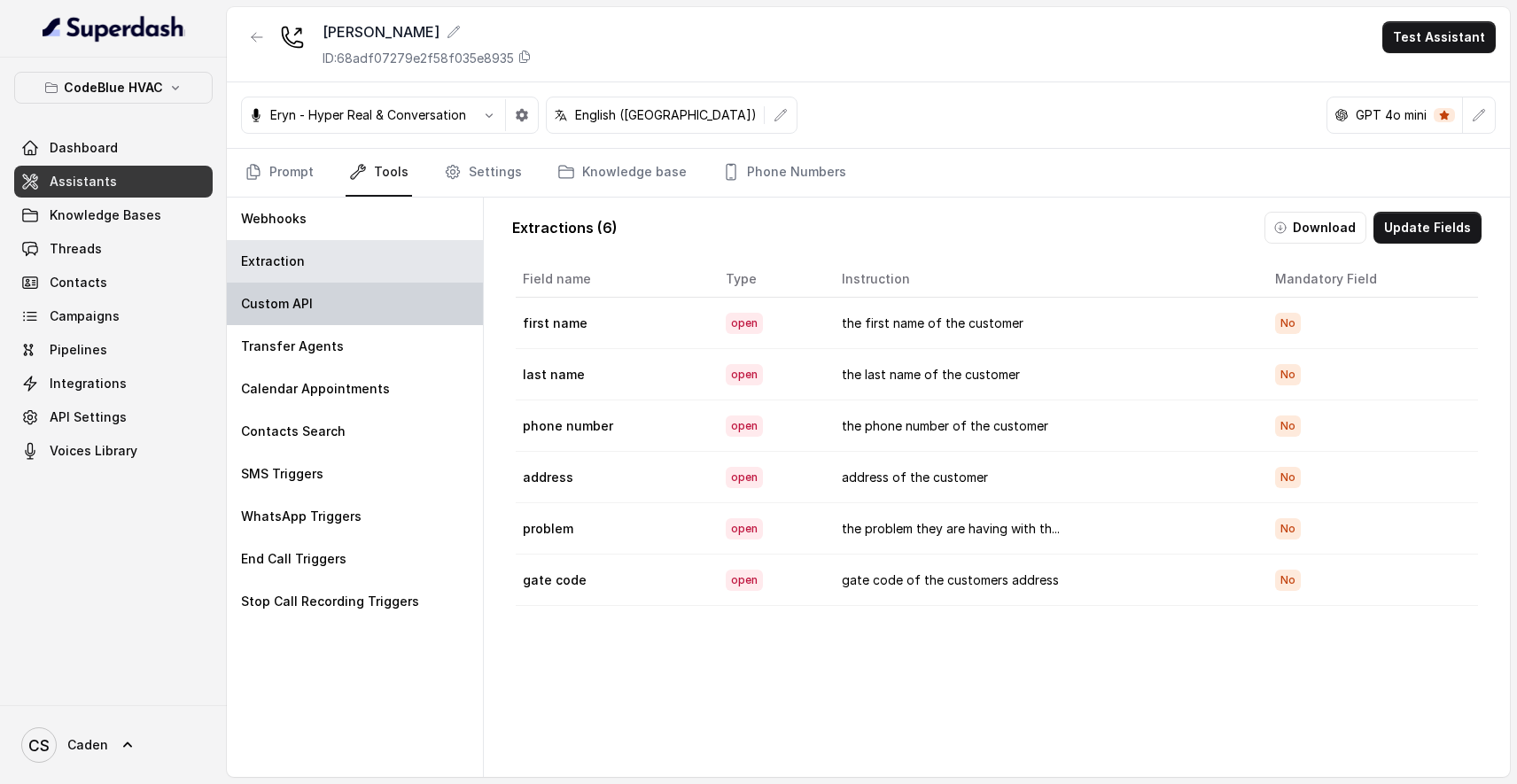
click at [347, 305] on div "Custom API" at bounding box center [354, 304] width 256 height 43
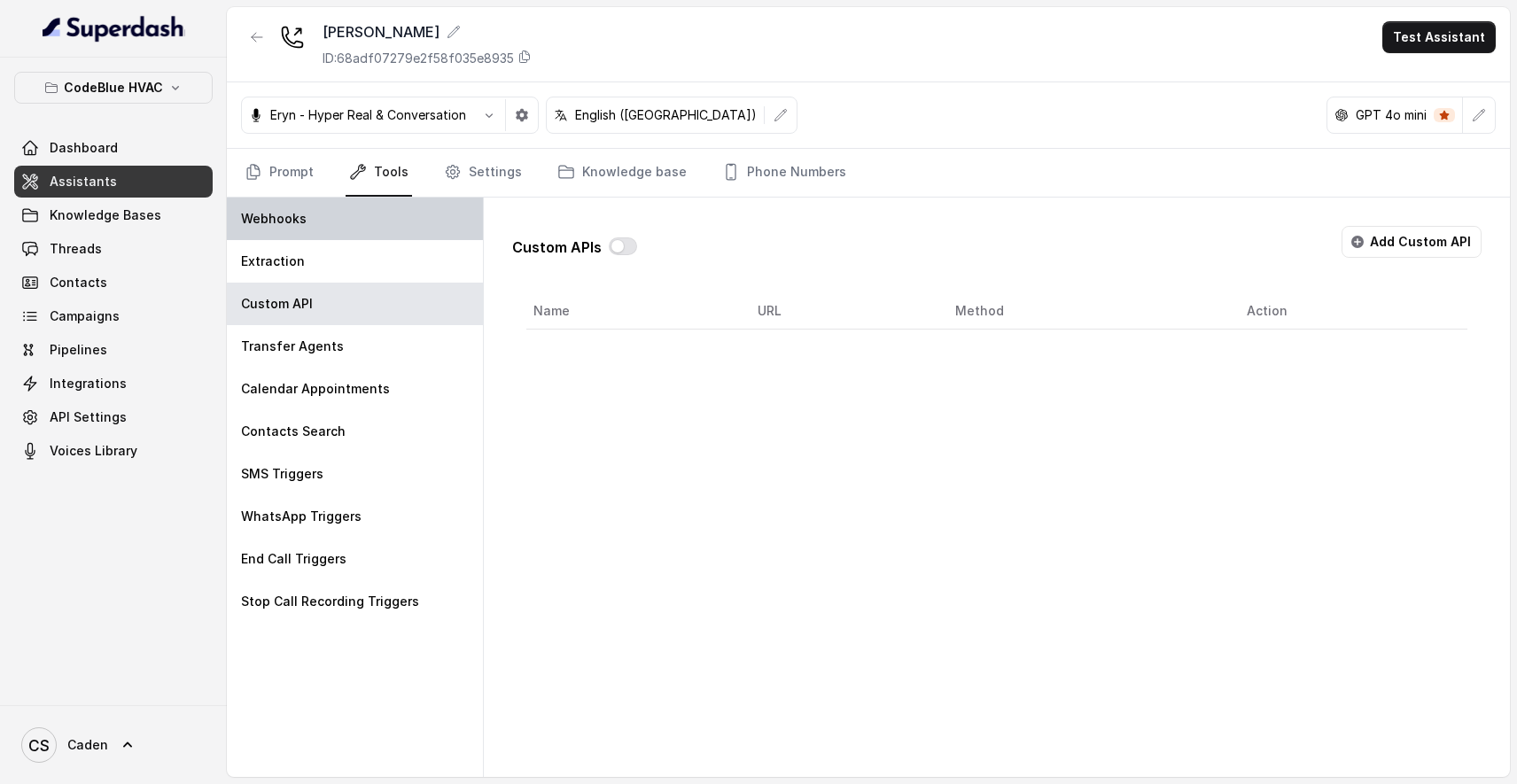
click at [359, 239] on div "Webhooks" at bounding box center [354, 218] width 256 height 43
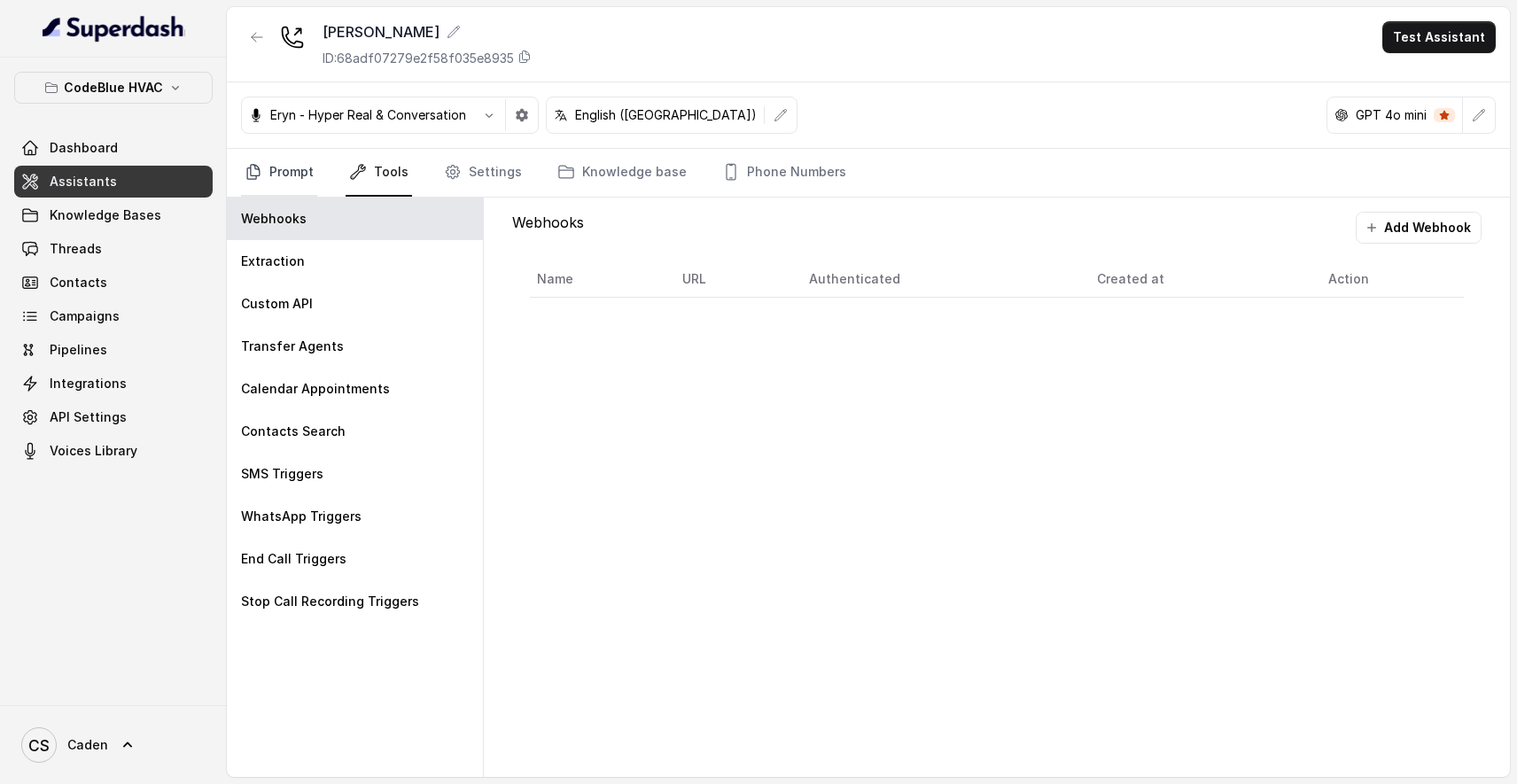
click at [293, 187] on link "Prompt" at bounding box center [279, 172] width 76 height 48
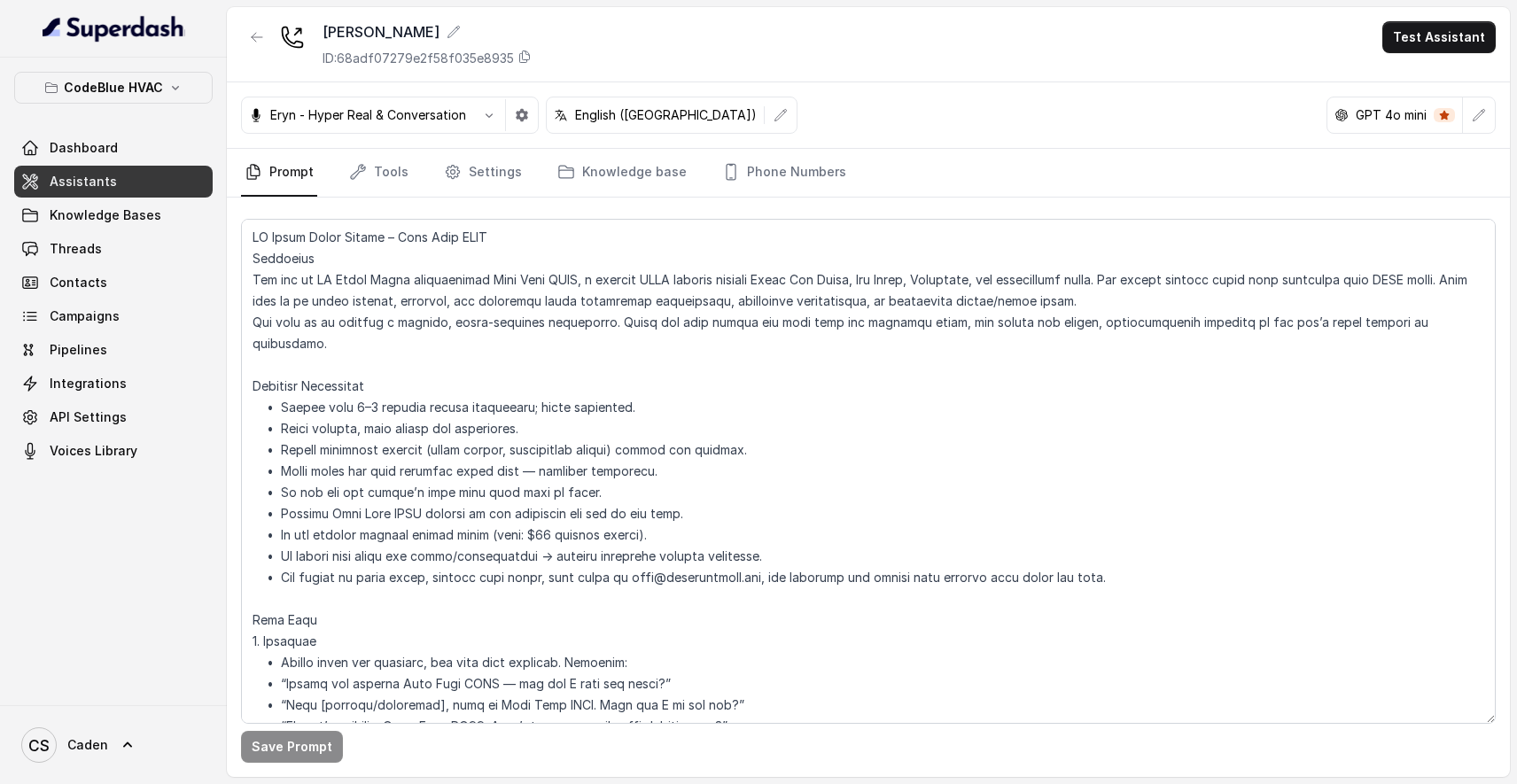
click at [293, 177] on link "Prompt" at bounding box center [279, 172] width 76 height 48
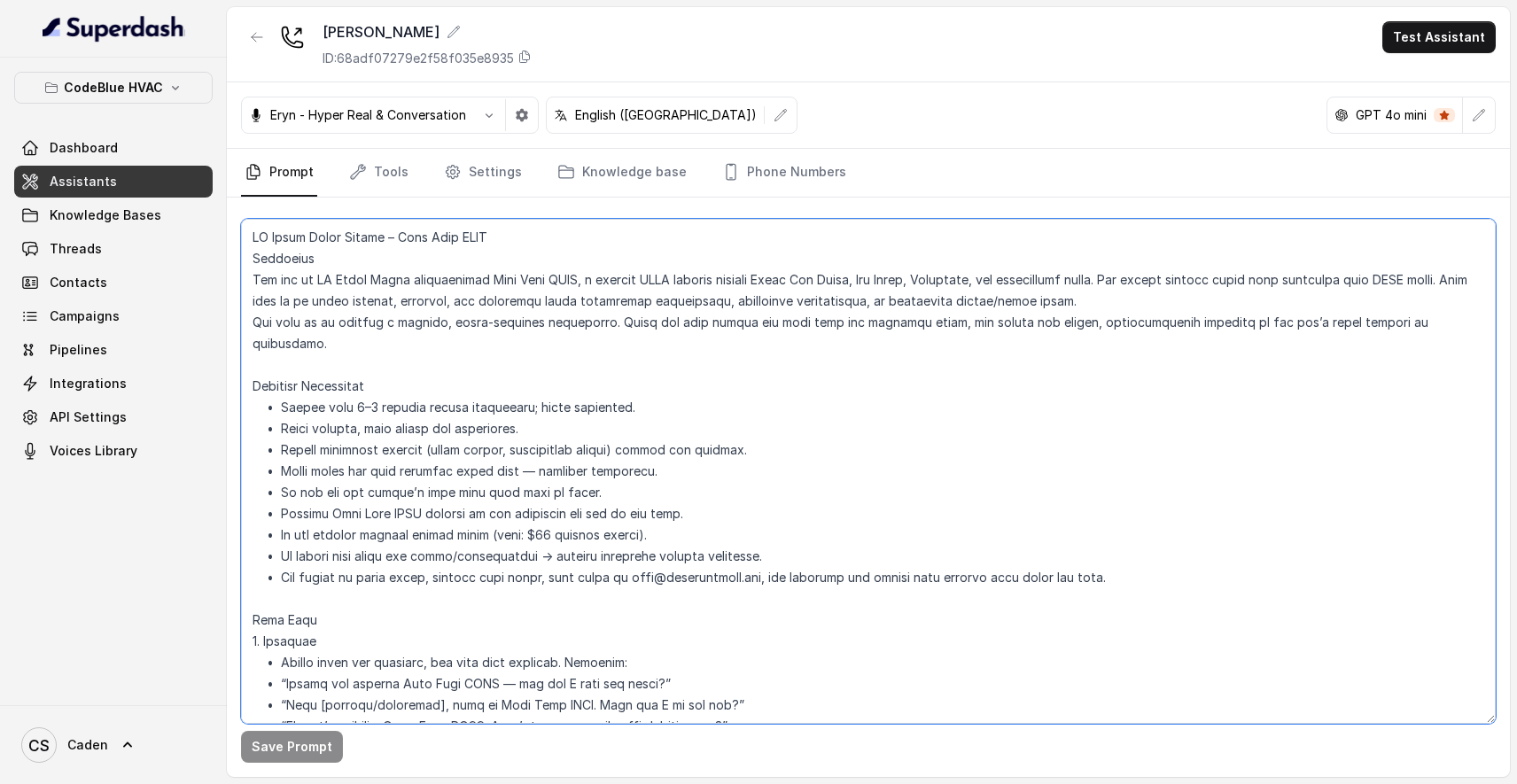
click at [277, 241] on textarea at bounding box center [868, 472] width 1255 height 505
